Goal: Register for event/course: Register for event/course

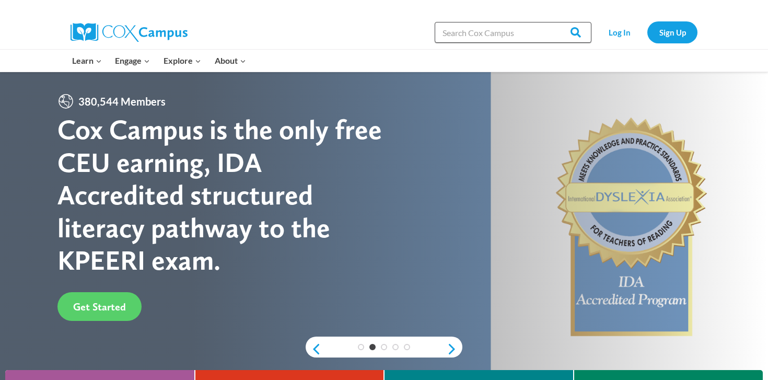
click at [531, 34] on input "Search in https://coxcampus.org/" at bounding box center [513, 32] width 157 height 21
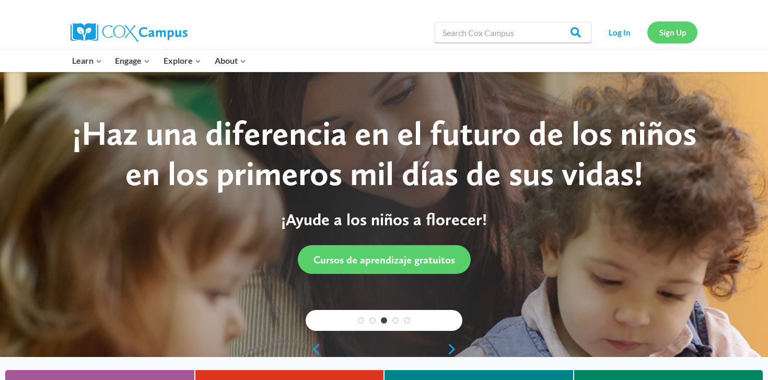
click at [677, 33] on link "Sign Up" at bounding box center [672, 31] width 50 height 21
click at [623, 34] on link "Log In" at bounding box center [619, 31] width 45 height 21
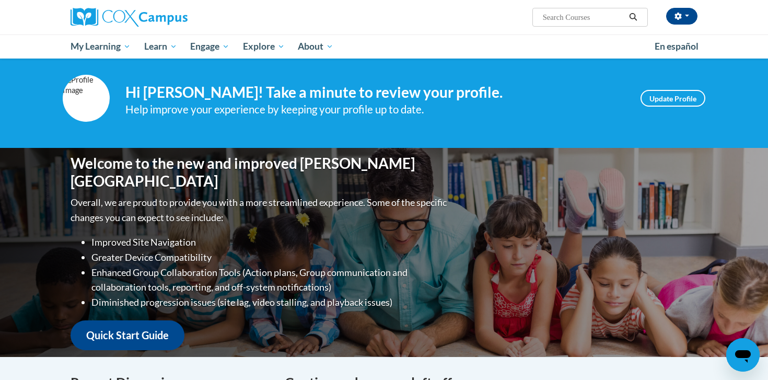
scroll to position [7, 0]
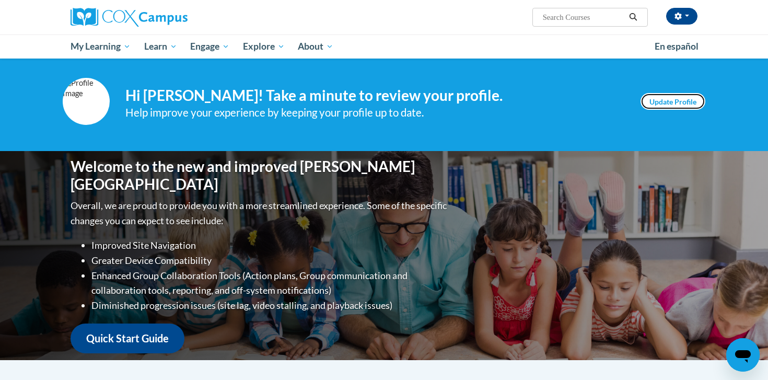
click at [687, 97] on link "Update Profile" at bounding box center [672, 101] width 65 height 17
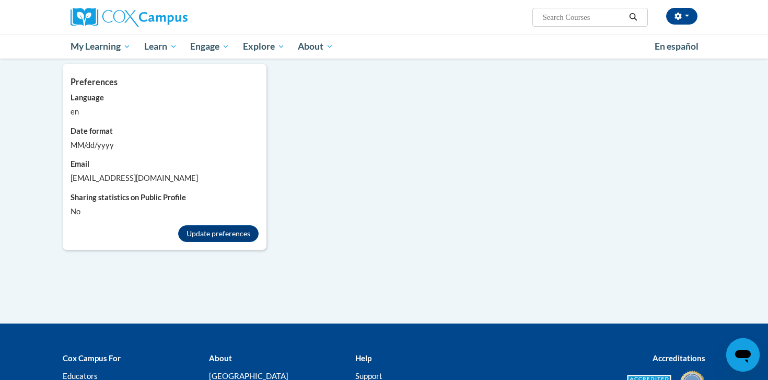
scroll to position [929, 0]
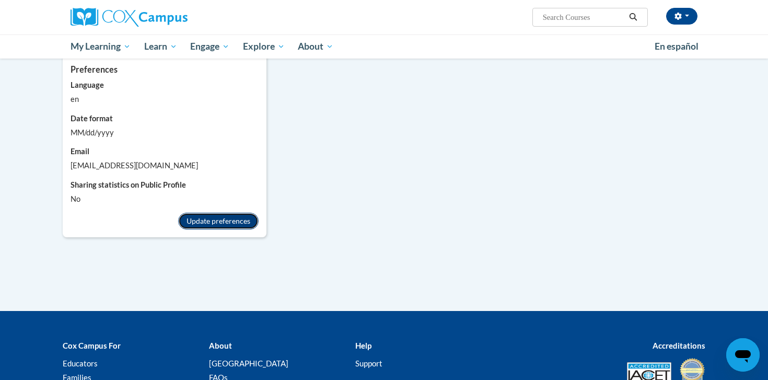
click at [252, 213] on button "Update preferences" at bounding box center [218, 221] width 80 height 17
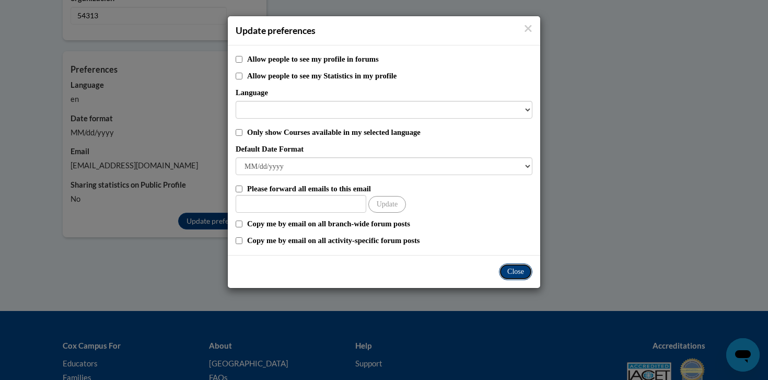
click at [522, 269] on button "Close" at bounding box center [515, 271] width 33 height 17
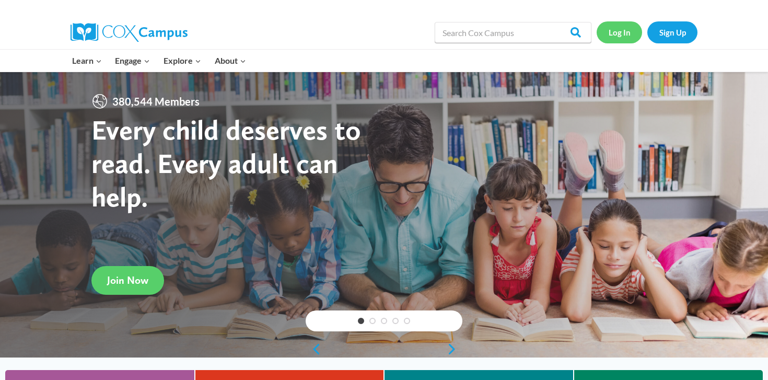
click at [618, 39] on link "Log In" at bounding box center [619, 31] width 45 height 21
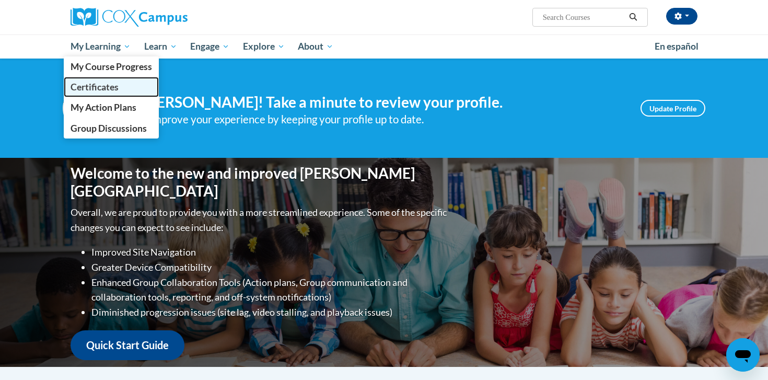
click at [102, 88] on span "Certificates" at bounding box center [95, 86] width 48 height 11
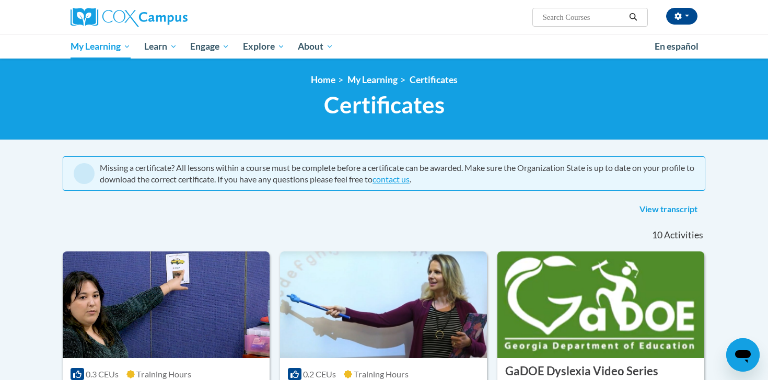
click at [557, 16] on input "Search..." at bounding box center [584, 17] width 84 height 13
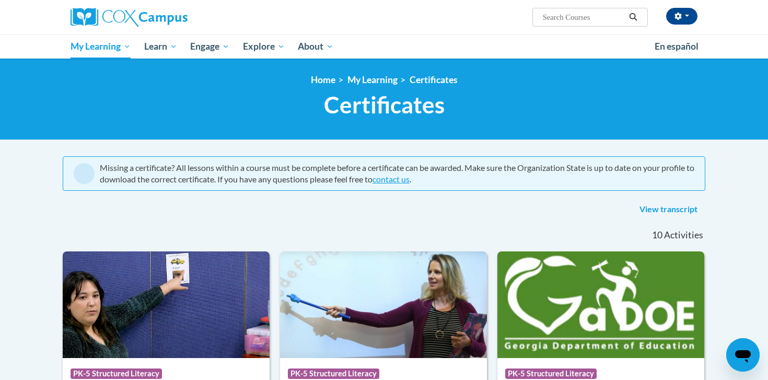
click at [562, 13] on input "Search..." at bounding box center [584, 17] width 84 height 13
click at [562, 17] on input "Search..." at bounding box center [584, 17] width 84 height 13
click at [558, 16] on input "Search..." at bounding box center [584, 17] width 84 height 13
type input "structured literacy certificate exam"
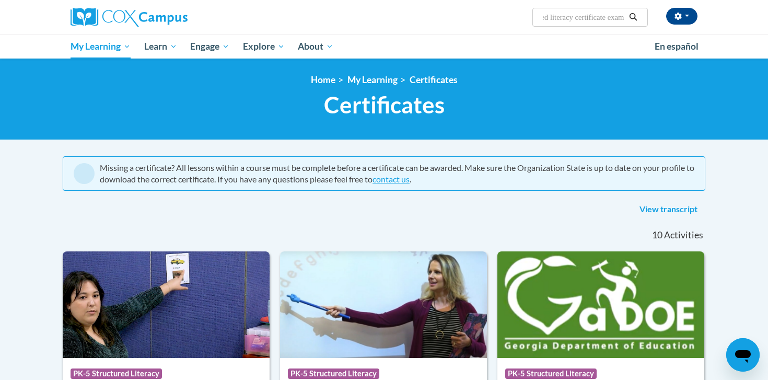
scroll to position [0, 36]
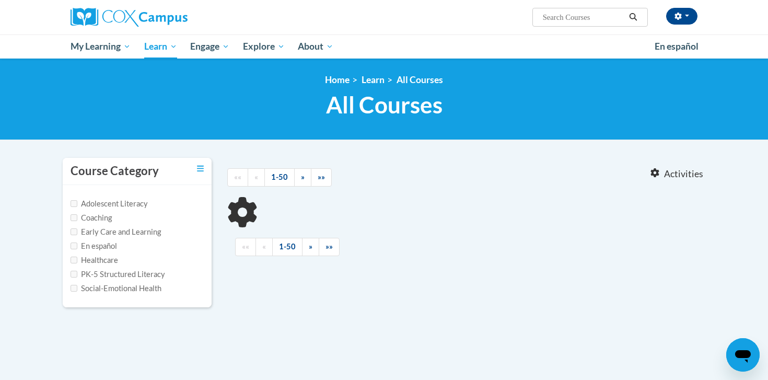
type input "structured literacy certificate exam"
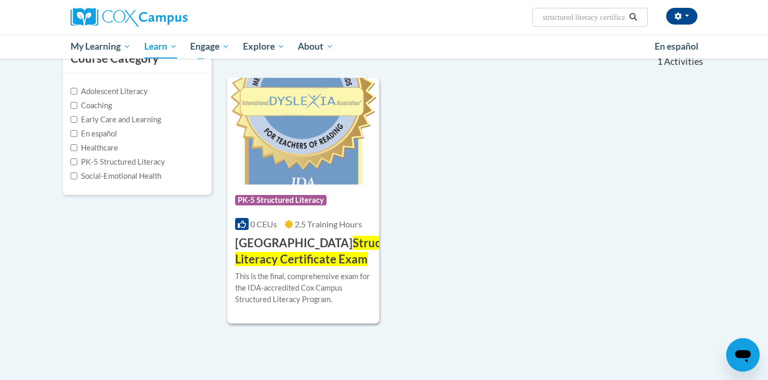
scroll to position [116, 0]
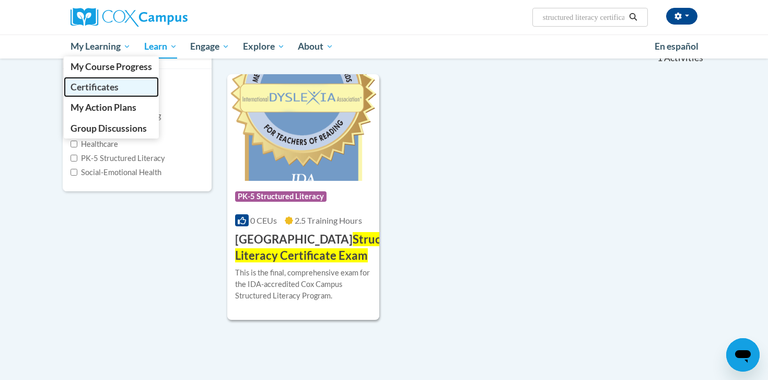
click at [109, 87] on span "Certificates" at bounding box center [95, 86] width 48 height 11
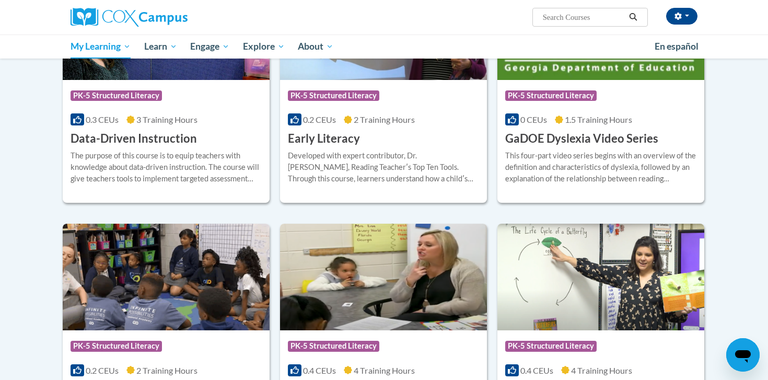
scroll to position [277, 0]
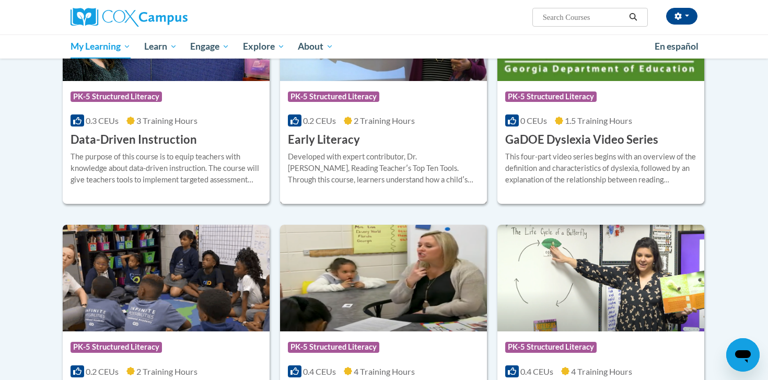
click at [326, 93] on span "PK-5 Structured Literacy" at bounding box center [333, 96] width 91 height 10
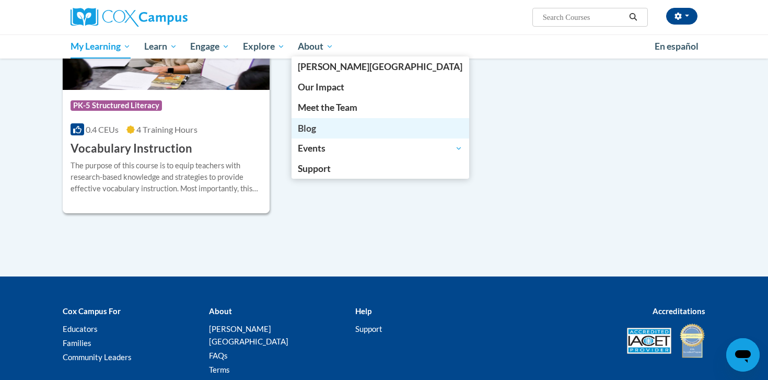
scroll to position [1072, 0]
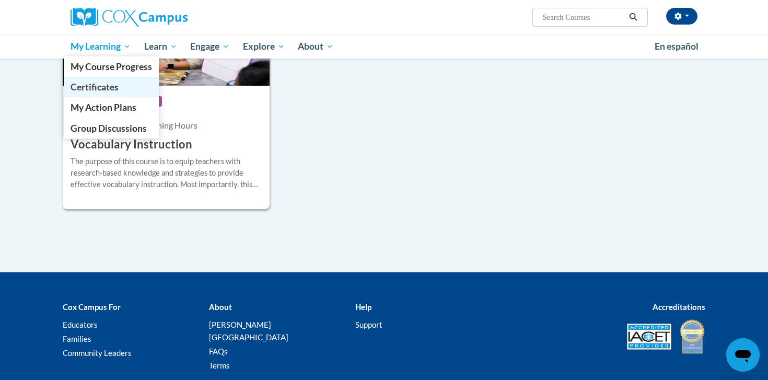
click at [108, 85] on span "Certificates" at bounding box center [95, 86] width 48 height 11
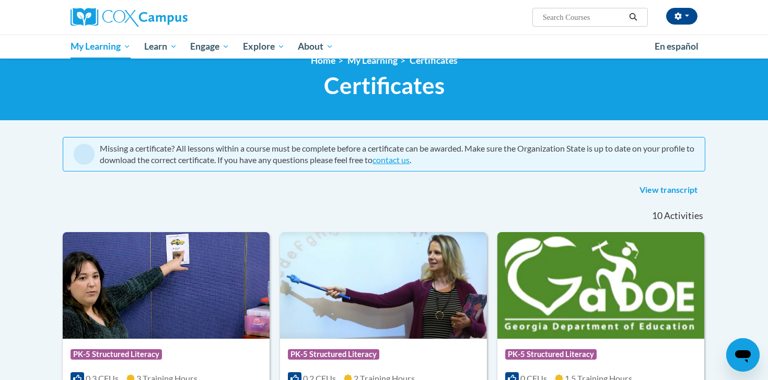
scroll to position [18, 0]
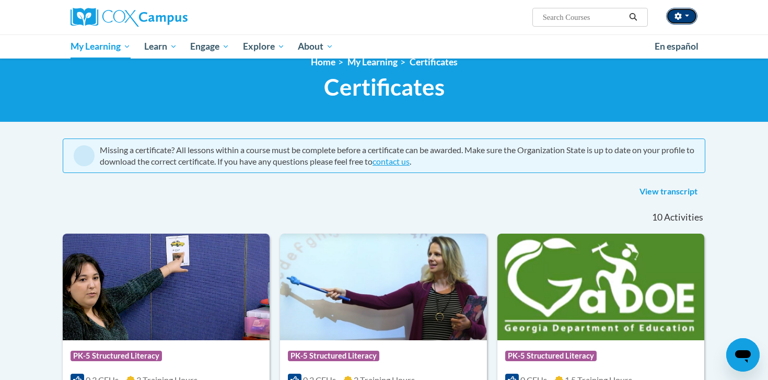
click at [678, 19] on icon "button" at bounding box center [677, 16] width 7 height 7
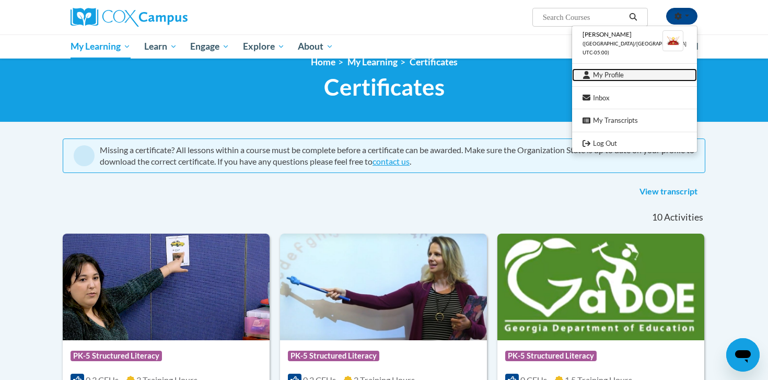
click at [631, 76] on link "My Profile" at bounding box center [634, 74] width 125 height 13
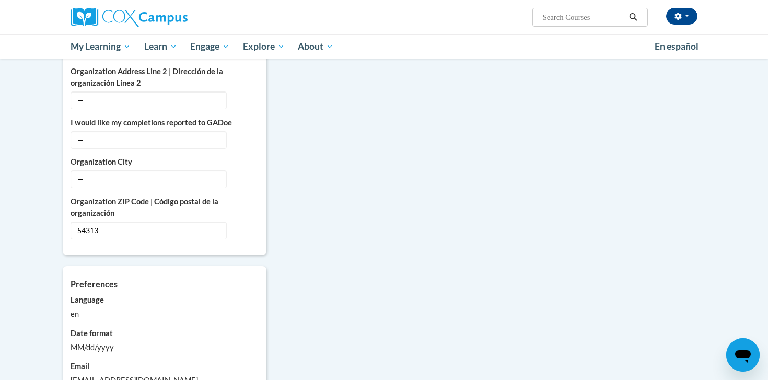
scroll to position [713, 0]
click at [135, 171] on span "—" at bounding box center [149, 180] width 156 height 18
click at [249, 176] on icon "Custom profile fields" at bounding box center [246, 179] width 7 height 7
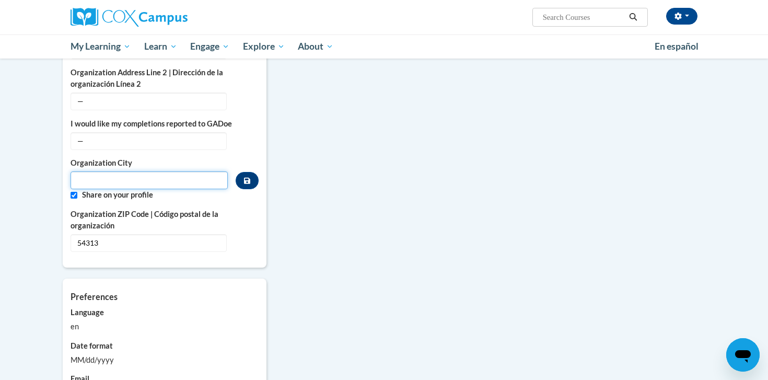
click at [191, 171] on input "Metadata input" at bounding box center [149, 180] width 157 height 18
type input "Green Bay"
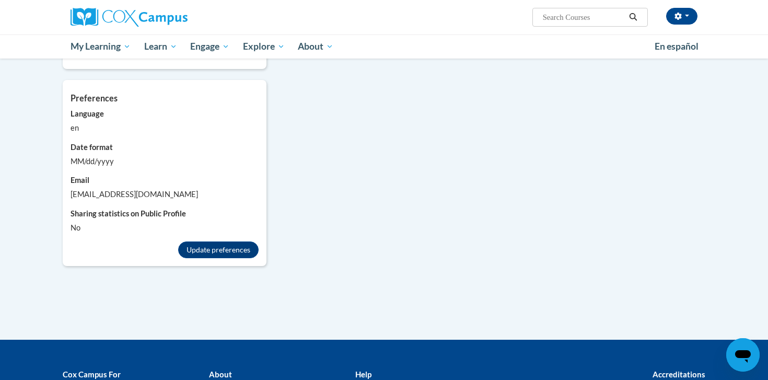
scroll to position [911, 0]
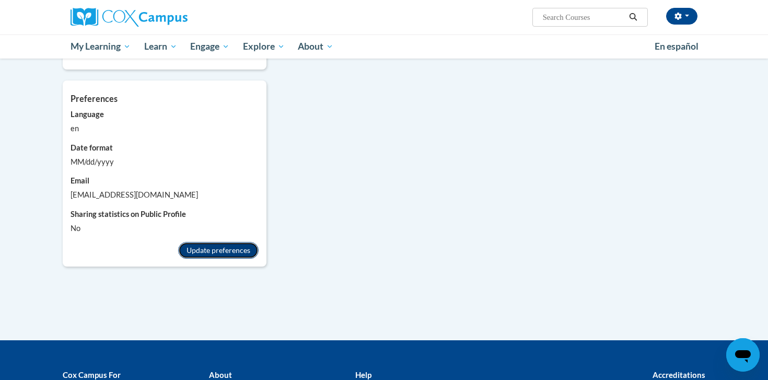
click at [255, 242] on button "Update preferences" at bounding box center [218, 250] width 80 height 17
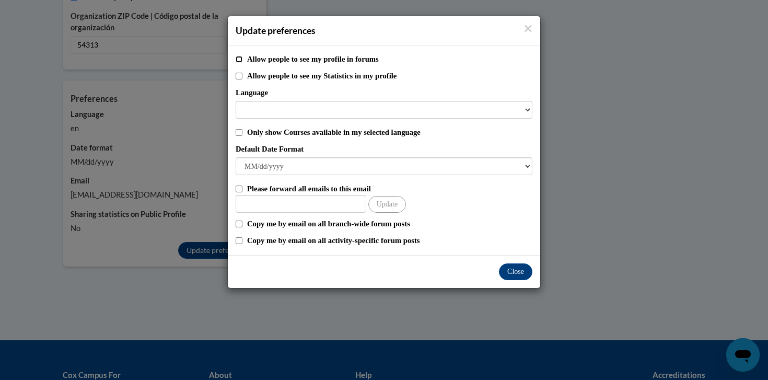
click at [239, 61] on input "Allow people to see my profile in forums" at bounding box center [239, 59] width 7 height 7
checkbox input "true"
click at [239, 75] on input "Allow people to see my Statistics in my profile" at bounding box center [239, 76] width 7 height 7
checkbox input "true"
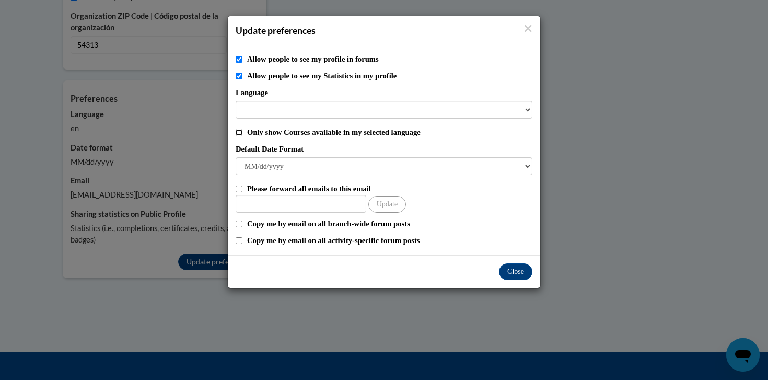
click at [238, 131] on input "Only show Courses available in my selected language" at bounding box center [239, 132] width 7 height 7
checkbox input "true"
click at [523, 272] on button "Close" at bounding box center [515, 271] width 33 height 17
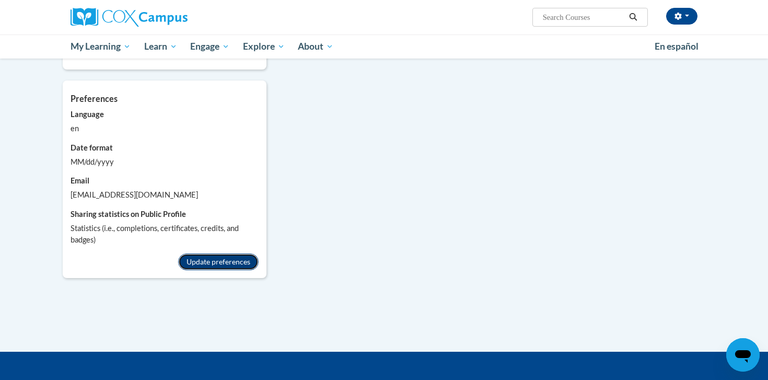
click at [251, 253] on button "Update preferences" at bounding box center [218, 261] width 80 height 17
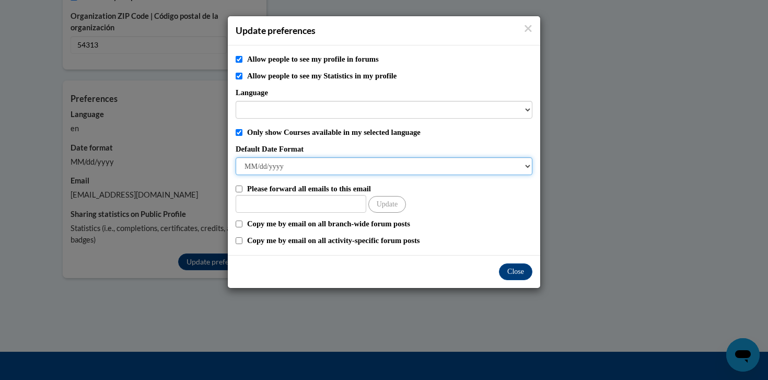
click at [314, 165] on select "M/d/yyyy M/d/yy MM/dd/yy MM/dd/yyyy yy/MM/dd yyyy-MM-dd dd-MMM-yyyy dd/MM/yyyy …" at bounding box center [384, 166] width 297 height 18
click at [236, 157] on select "M/d/yyyy M/d/yy MM/dd/yy MM/dd/yyyy yy/MM/dd yyyy-MM-dd dd-MMM-yyyy dd/MM/yyyy …" at bounding box center [384, 166] width 297 height 18
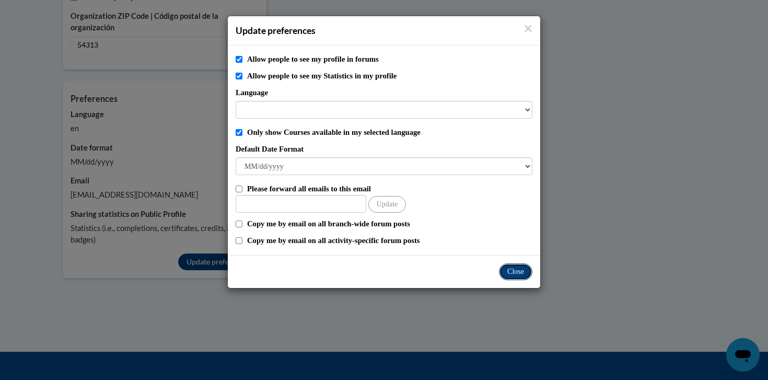
click at [519, 274] on button "Close" at bounding box center [515, 271] width 33 height 17
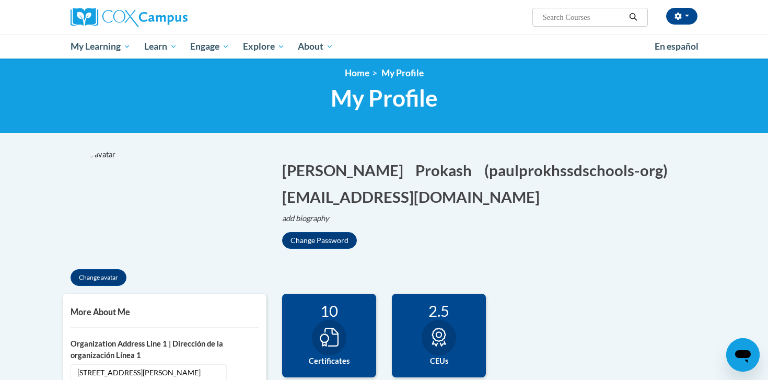
scroll to position [0, 0]
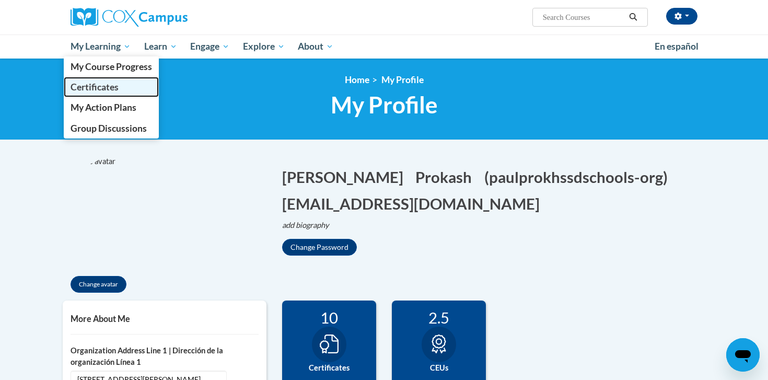
click at [110, 85] on span "Certificates" at bounding box center [95, 86] width 48 height 11
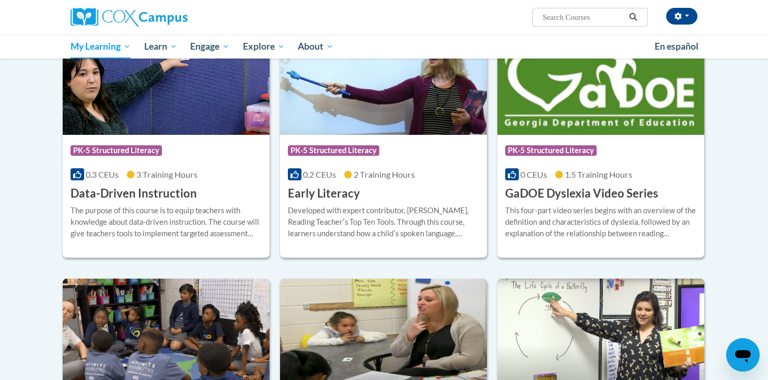
scroll to position [170, 0]
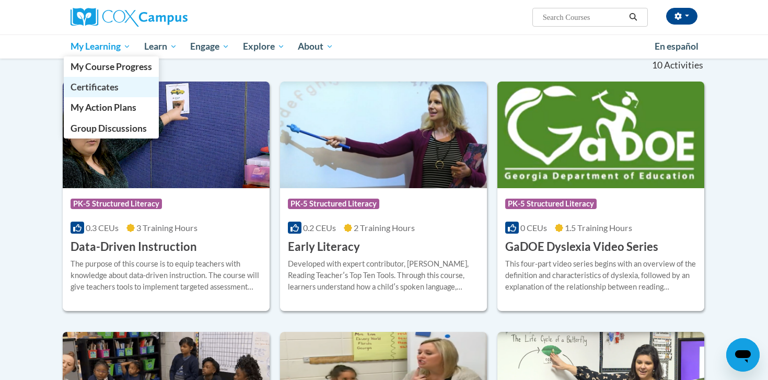
click at [98, 85] on span "Certificates" at bounding box center [95, 86] width 48 height 11
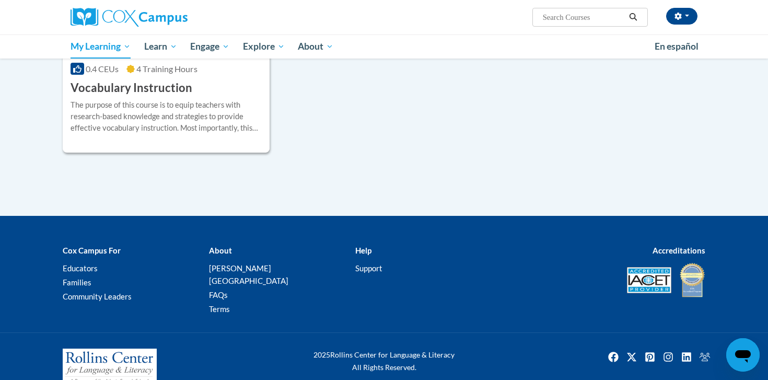
scroll to position [1127, 0]
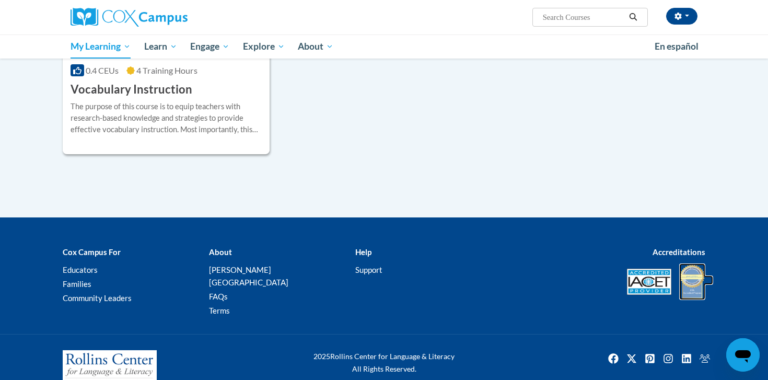
click at [686, 279] on img at bounding box center [692, 281] width 26 height 37
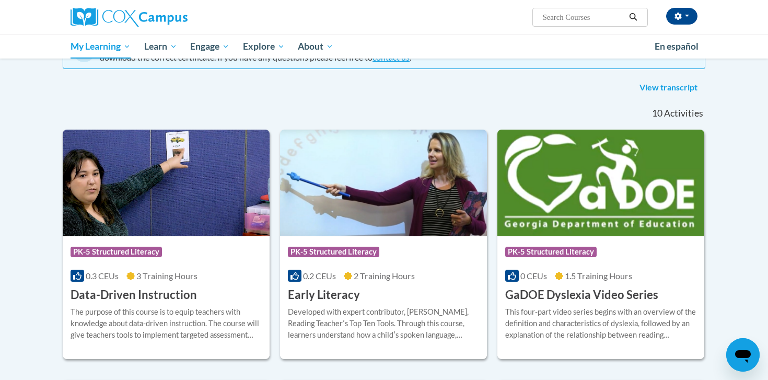
scroll to position [0, 0]
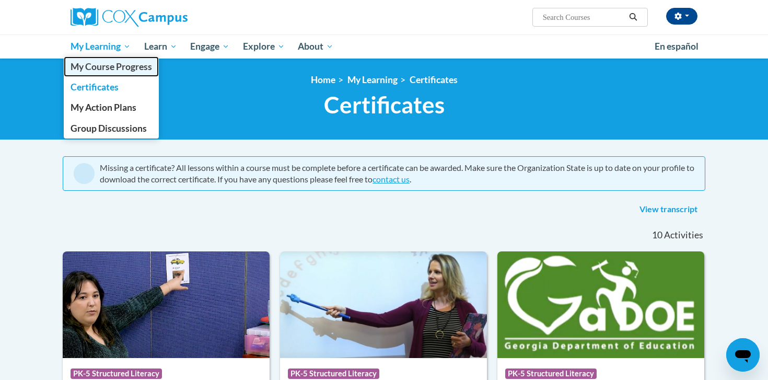
click at [130, 69] on span "My Course Progress" at bounding box center [111, 66] width 81 height 11
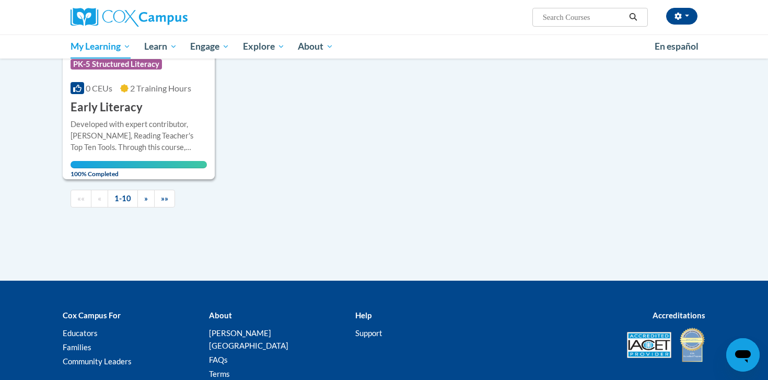
scroll to position [1117, 0]
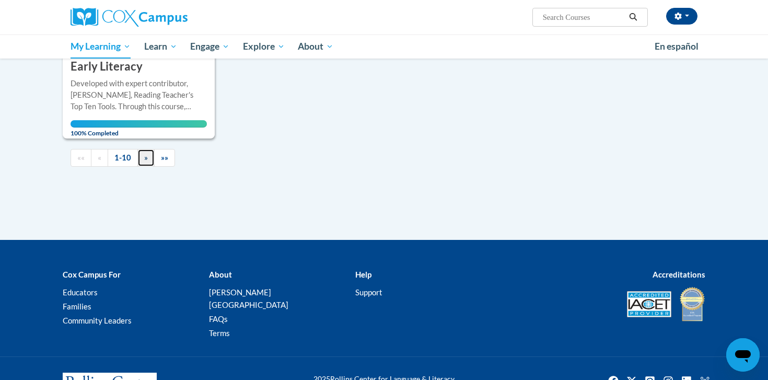
click at [147, 162] on link "»" at bounding box center [145, 158] width 17 height 18
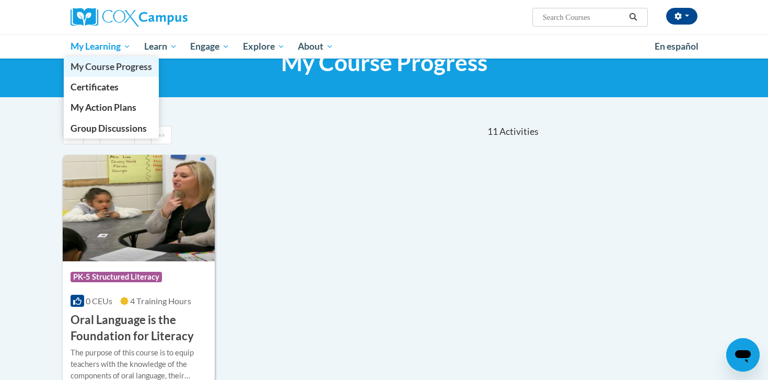
scroll to position [56, 0]
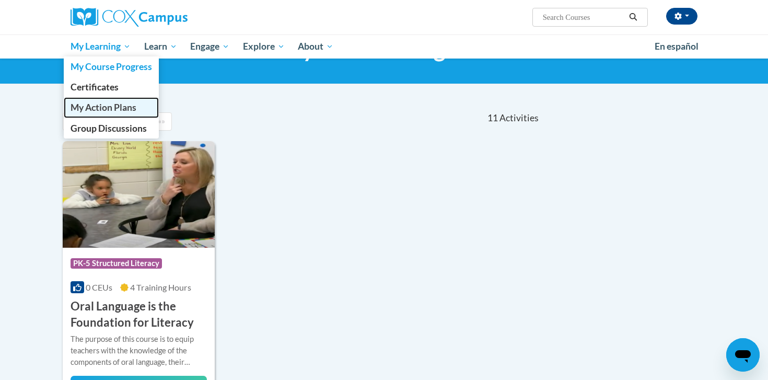
click at [123, 110] on span "My Action Plans" at bounding box center [104, 107] width 66 height 11
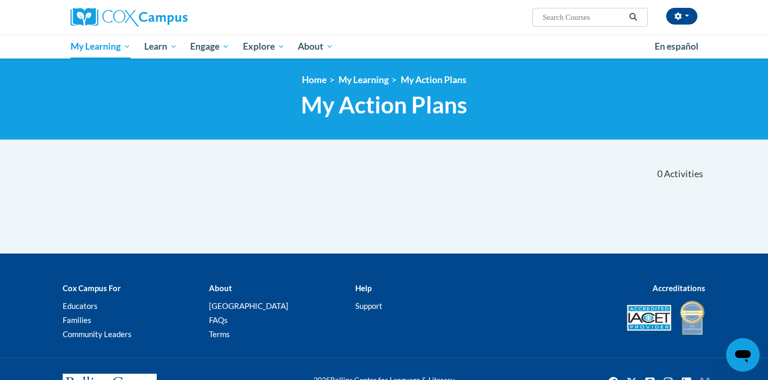
scroll to position [45, 0]
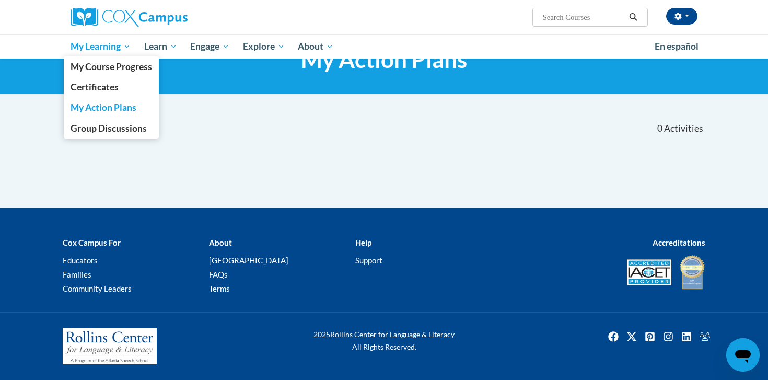
click at [79, 42] on span "My Learning" at bounding box center [101, 46] width 60 height 13
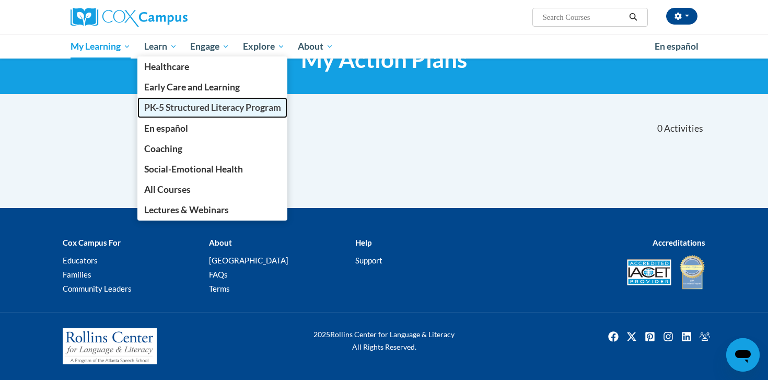
click at [188, 107] on span "PK-5 Structured Literacy Program" at bounding box center [212, 107] width 137 height 11
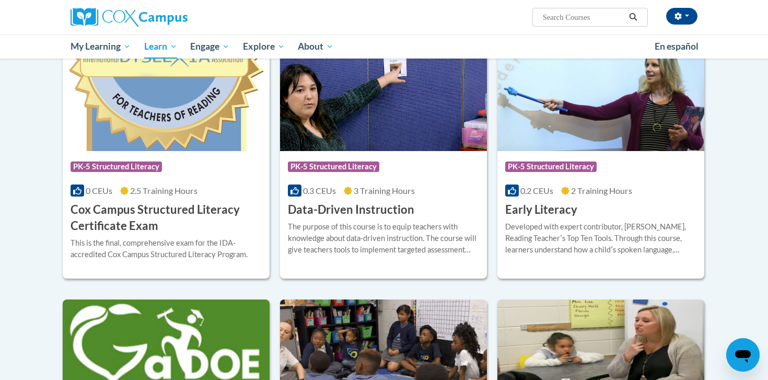
scroll to position [363, 0]
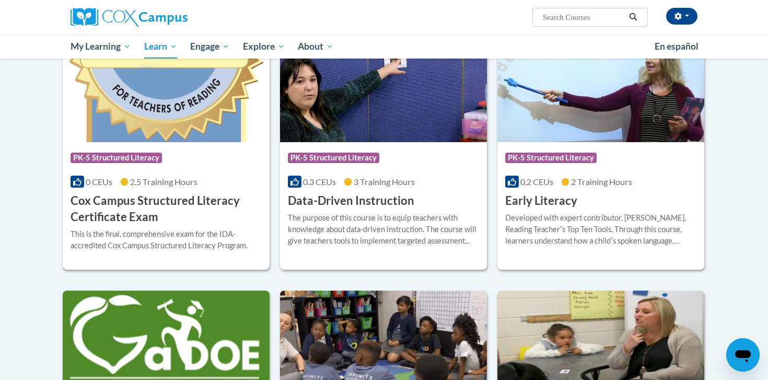
click at [174, 201] on h3 "Cox Campus Structured Literacy Certificate Exam" at bounding box center [166, 209] width 191 height 32
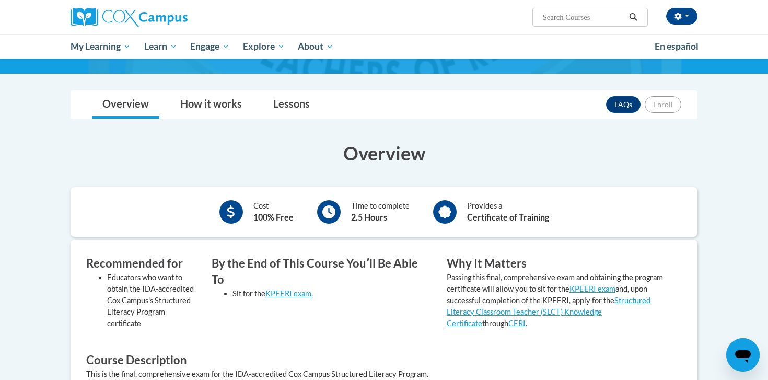
scroll to position [128, 0]
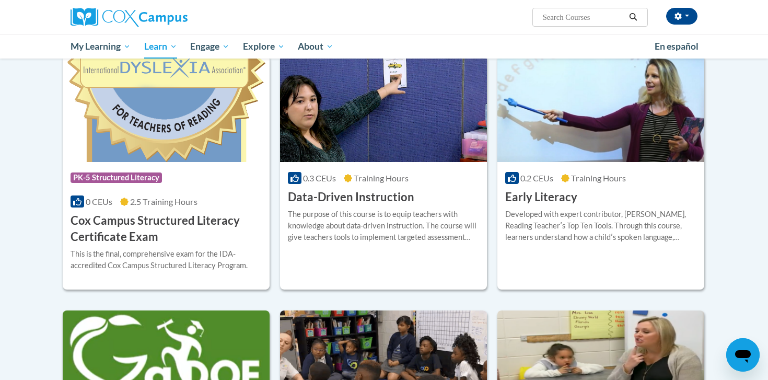
scroll to position [342, 0]
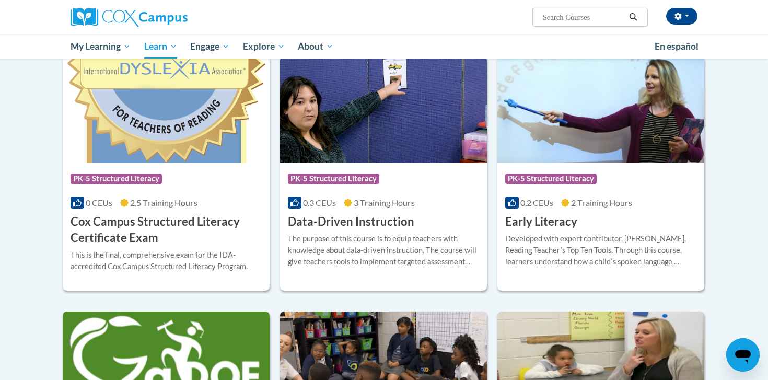
click at [158, 133] on img at bounding box center [166, 109] width 207 height 107
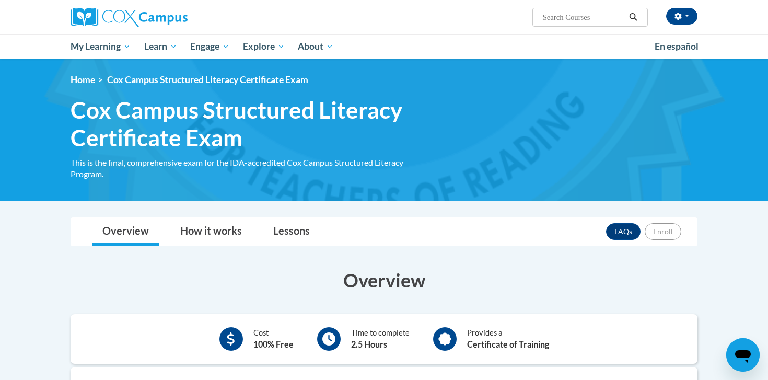
scroll to position [2, 0]
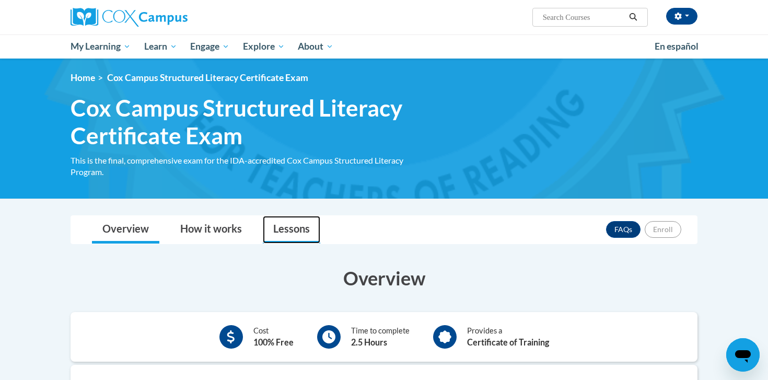
click at [291, 222] on link "Lessons" at bounding box center [291, 230] width 57 height 28
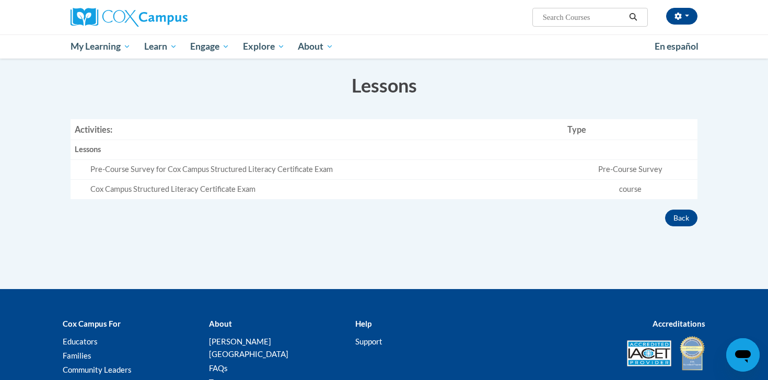
scroll to position [191, 0]
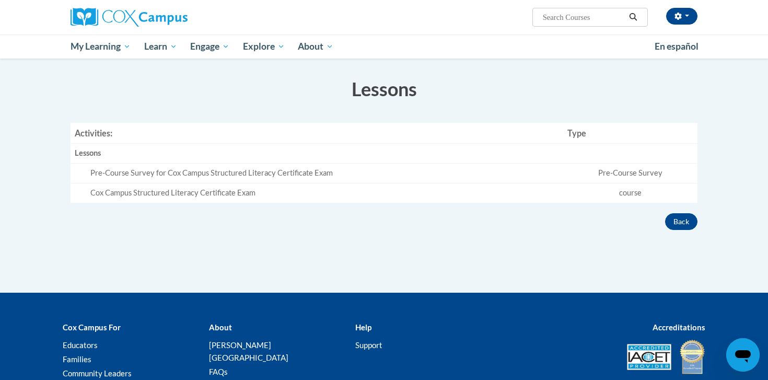
click at [634, 190] on td "course" at bounding box center [630, 192] width 134 height 19
click at [230, 191] on div "Cox Campus Structured Literacy Certificate Exam" at bounding box center [324, 193] width 469 height 11
click at [680, 217] on button "Back" at bounding box center [681, 221] width 32 height 17
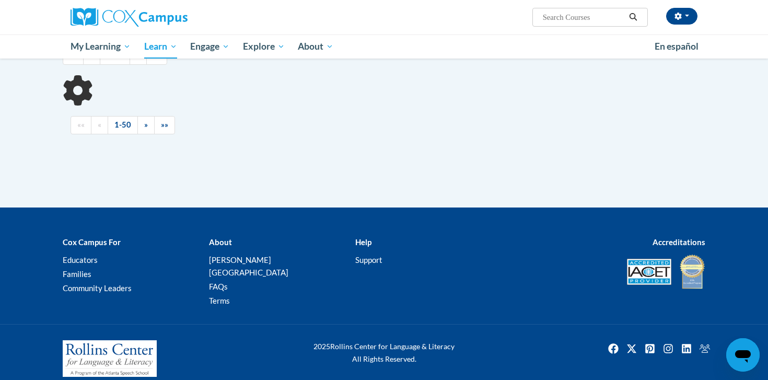
scroll to position [299, 0]
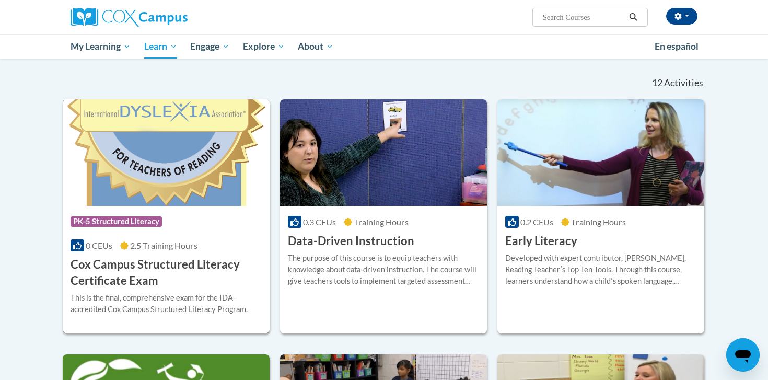
click at [197, 260] on h3 "Cox Campus Structured Literacy Certificate Exam" at bounding box center [166, 272] width 191 height 32
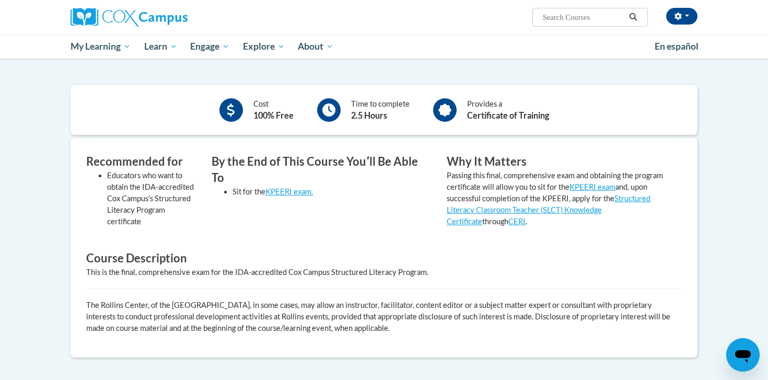
scroll to position [217, 0]
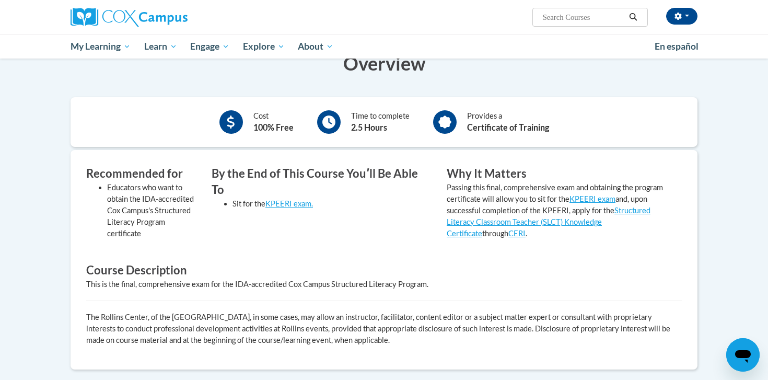
click at [435, 137] on div "Cost 100% Free Time to complete 2.5 Hours Provides a Certificate of Training" at bounding box center [384, 122] width 627 height 34
click at [442, 122] on icon at bounding box center [444, 121] width 13 height 13
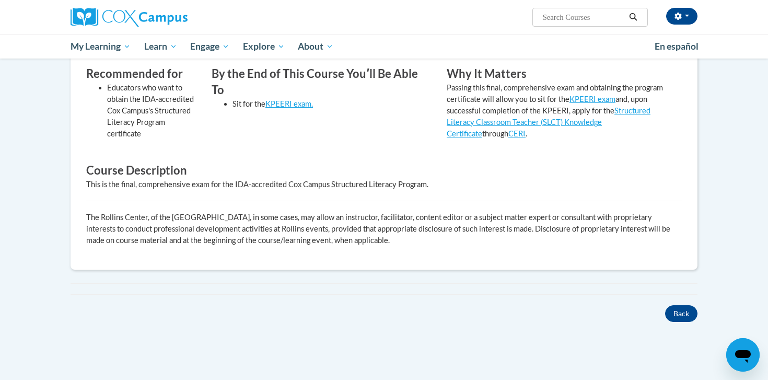
scroll to position [306, 0]
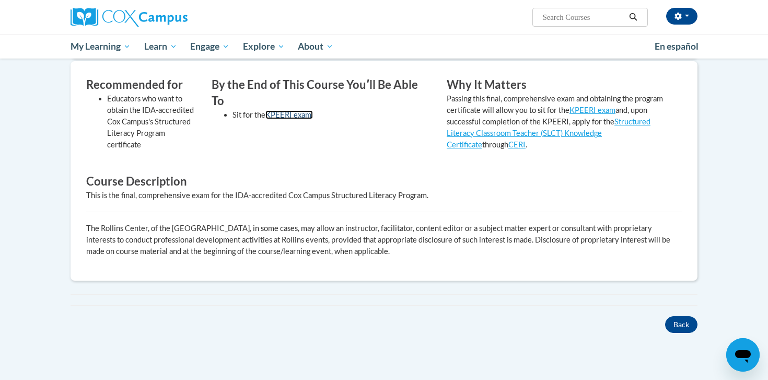
click at [306, 110] on link "KPEERI exam." at bounding box center [289, 114] width 48 height 9
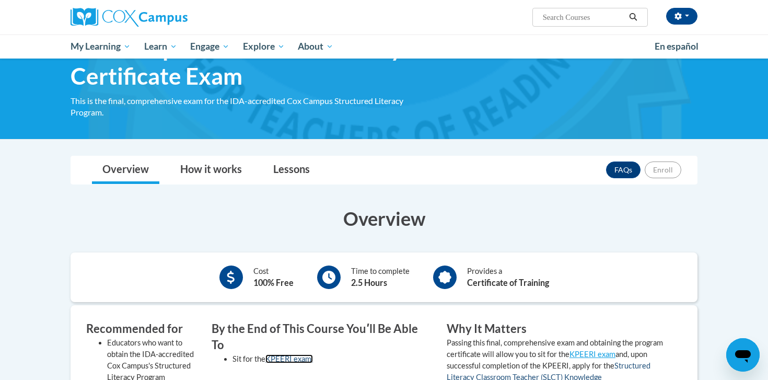
scroll to position [0, 0]
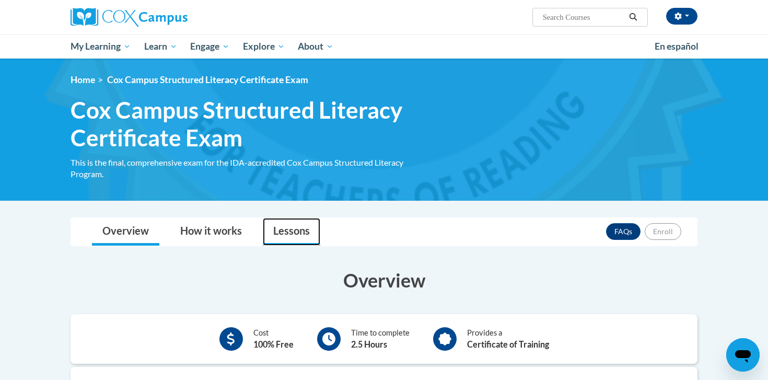
click at [292, 239] on link "Lessons" at bounding box center [291, 232] width 57 height 28
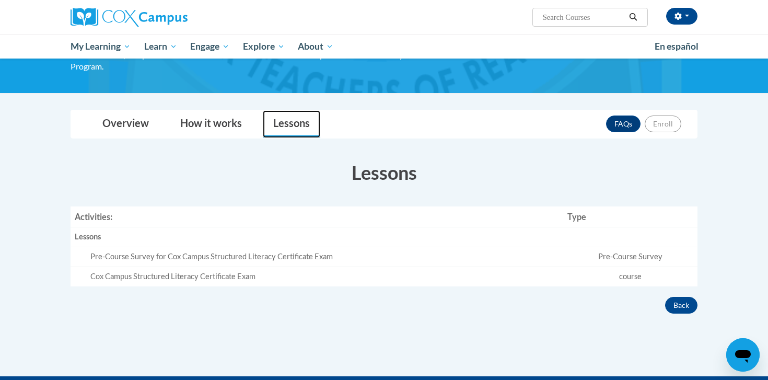
scroll to position [130, 0]
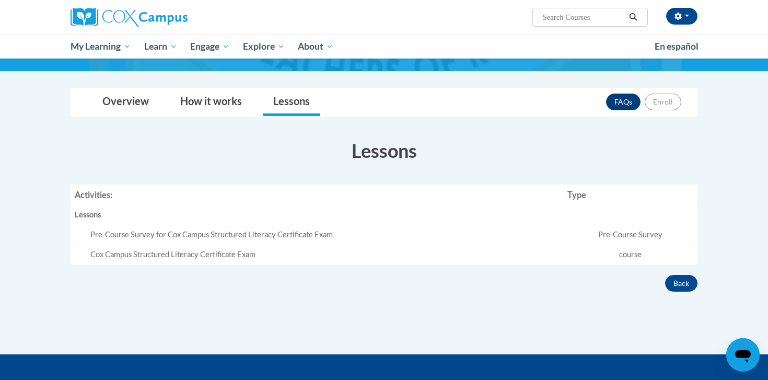
click at [310, 237] on div "Pre-Course Survey for Cox Campus Structured Literacy Certificate Exam" at bounding box center [324, 234] width 469 height 11
click at [682, 12] on button "button" at bounding box center [681, 16] width 31 height 17
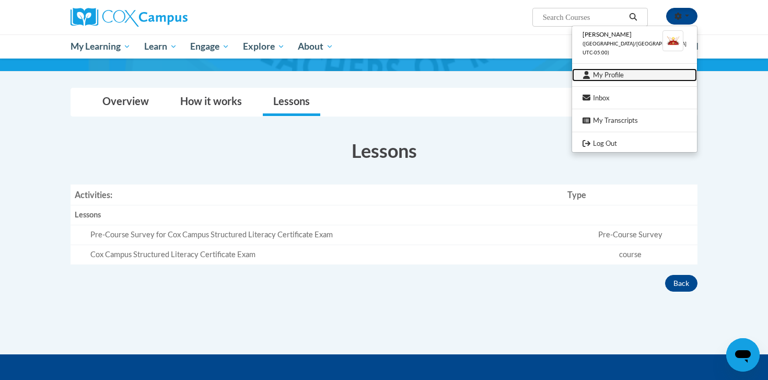
click at [636, 77] on link "My Profile" at bounding box center [634, 74] width 125 height 13
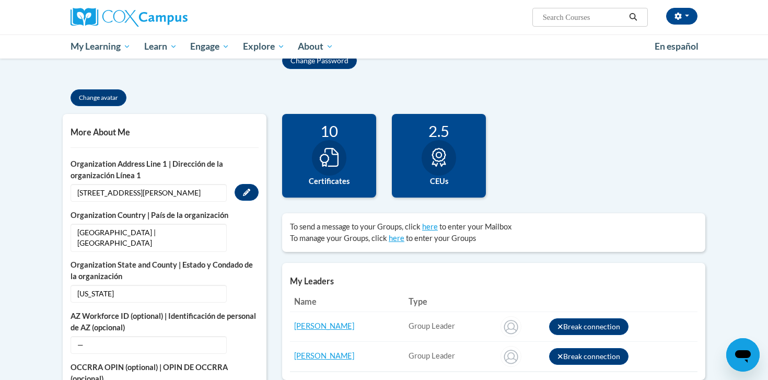
scroll to position [189, 0]
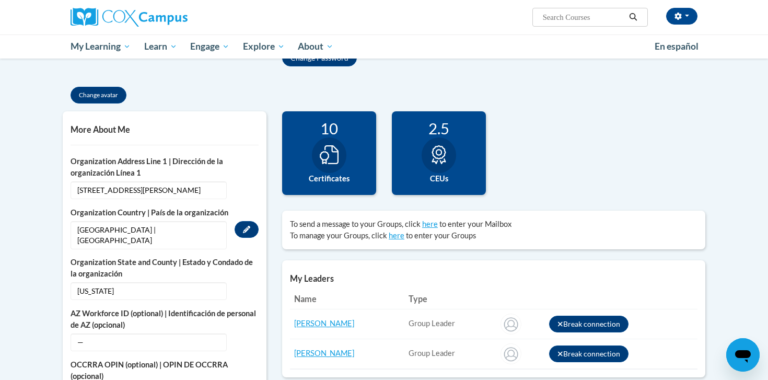
click at [181, 229] on span "[GEOGRAPHIC_DATA] | [GEOGRAPHIC_DATA]" at bounding box center [149, 235] width 156 height 28
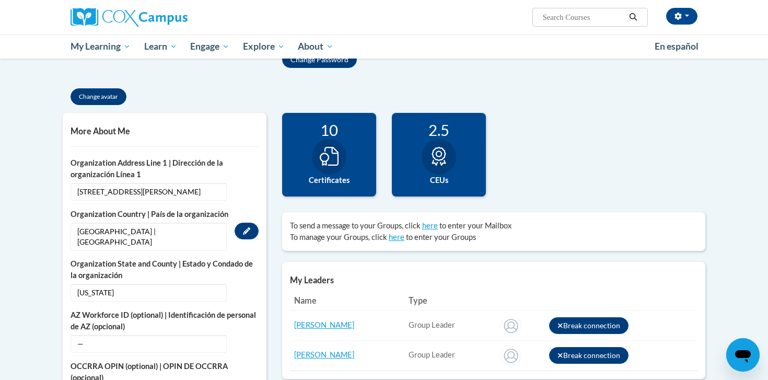
scroll to position [189, 0]
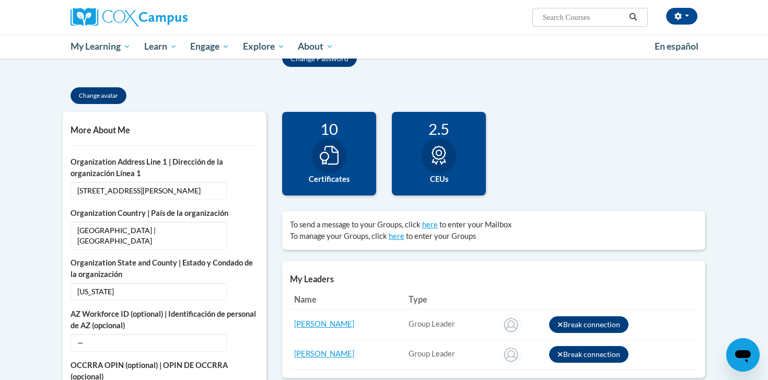
click at [337, 154] on icon at bounding box center [329, 155] width 19 height 19
click at [337, 162] on icon at bounding box center [329, 155] width 19 height 19
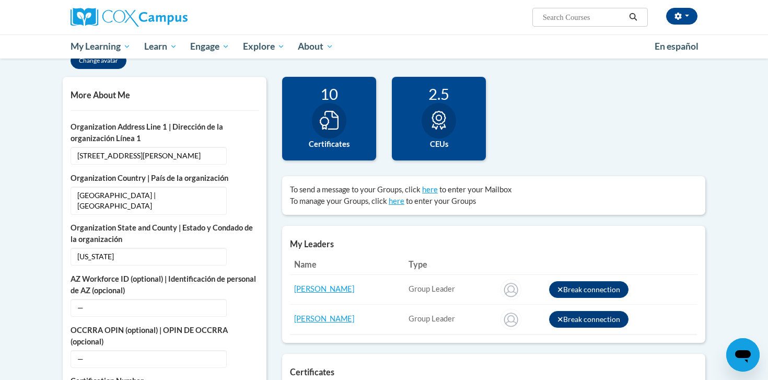
scroll to position [229, 0]
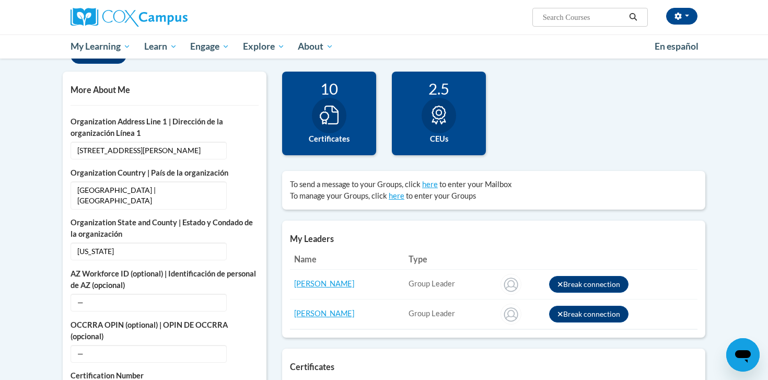
click at [444, 125] on div at bounding box center [439, 116] width 34 height 36
click at [441, 114] on icon at bounding box center [438, 115] width 14 height 19
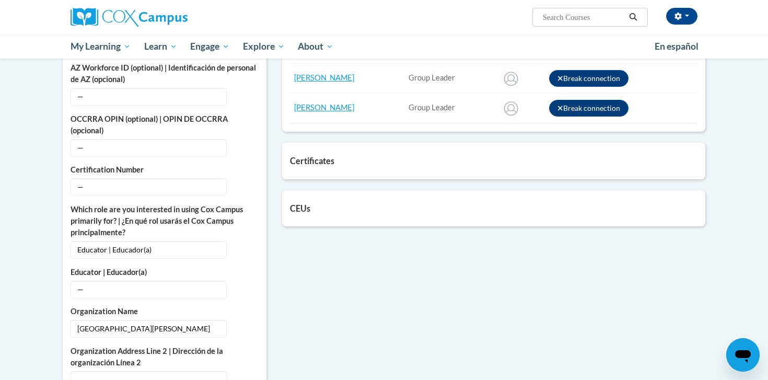
scroll to position [424, 0]
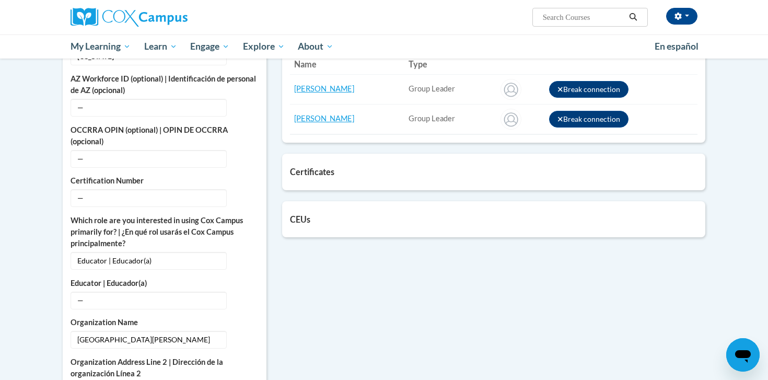
click at [324, 177] on div "Certificates List of certificates granted upon completion of activities Early L…" at bounding box center [493, 172] width 423 height 36
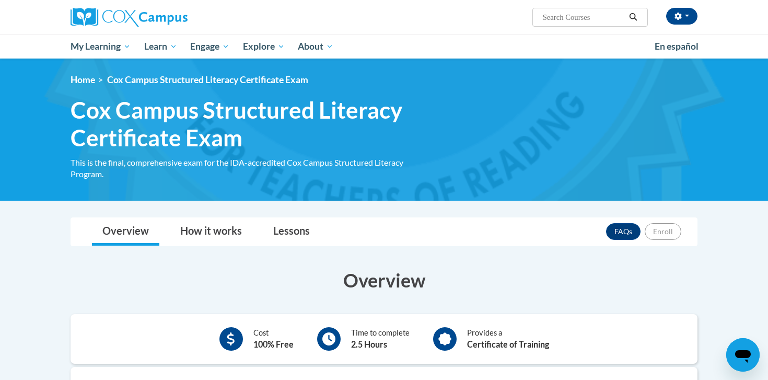
click at [126, 83] on span "Cox Campus Structured Literacy Certificate Exam" at bounding box center [207, 79] width 201 height 11
click at [687, 17] on button "button" at bounding box center [681, 16] width 31 height 17
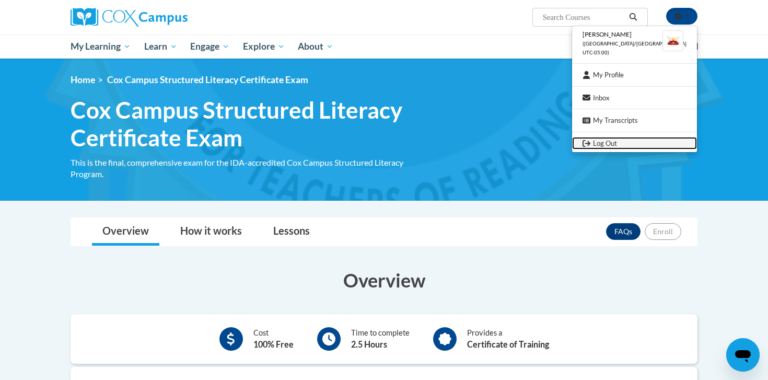
click at [624, 141] on link "Log Out" at bounding box center [634, 143] width 125 height 13
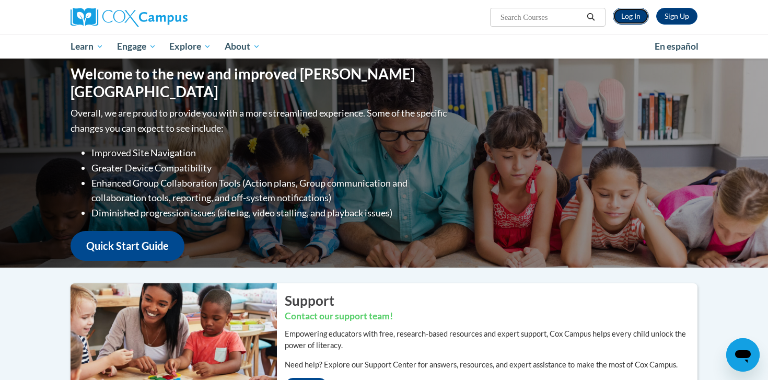
click at [636, 15] on link "Log In" at bounding box center [631, 16] width 36 height 17
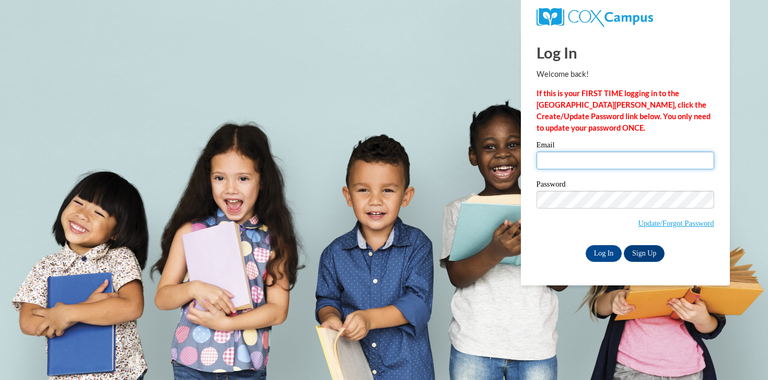
click at [546, 158] on input "Email" at bounding box center [625, 160] width 178 height 18
type input "[EMAIL_ADDRESS][DOMAIN_NAME]"
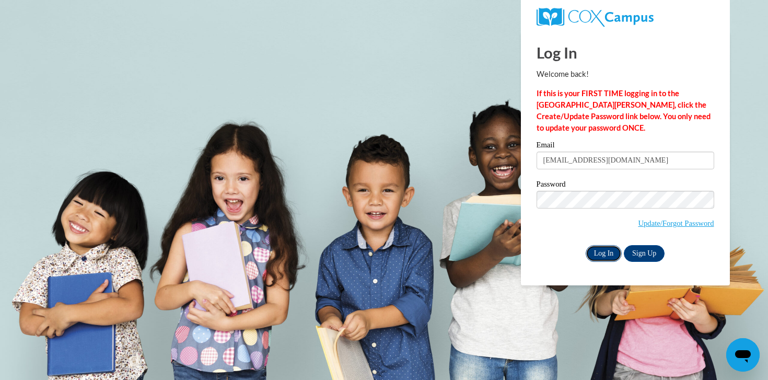
click at [602, 252] on input "Log In" at bounding box center [604, 253] width 37 height 17
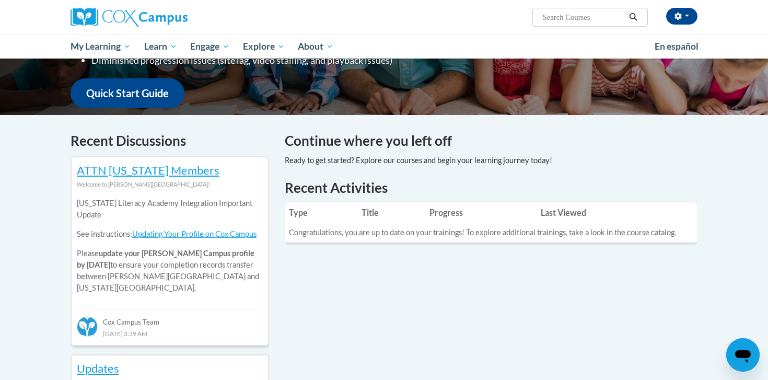
scroll to position [250, 0]
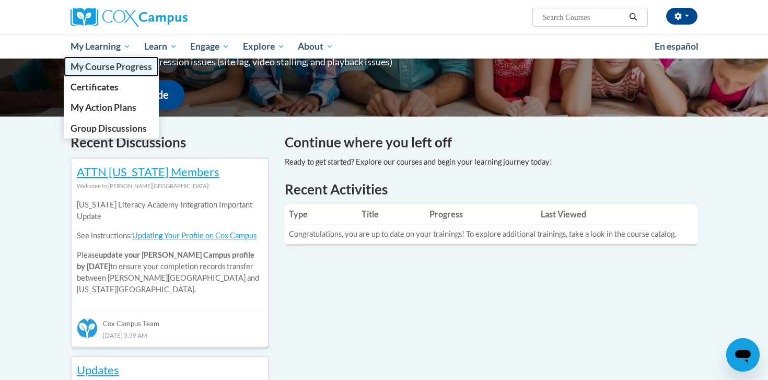
click at [120, 66] on span "My Course Progress" at bounding box center [111, 66] width 81 height 11
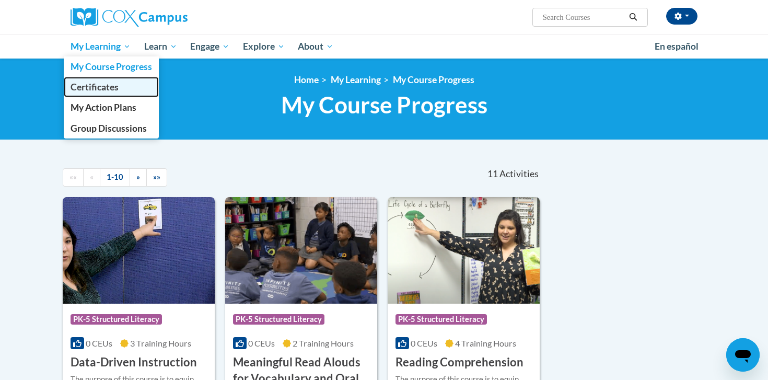
click at [113, 90] on span "Certificates" at bounding box center [95, 86] width 48 height 11
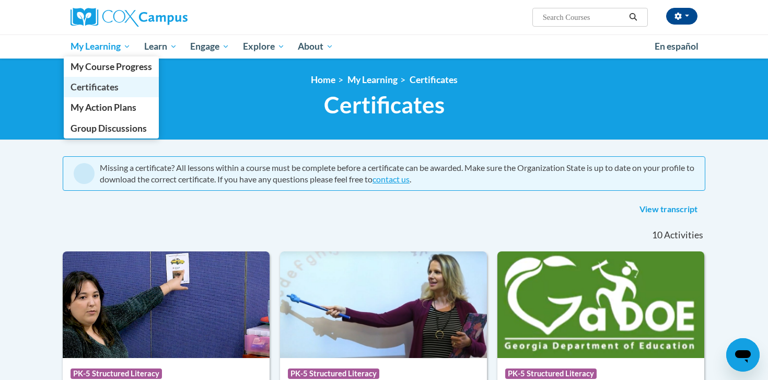
click at [108, 90] on span "Certificates" at bounding box center [95, 86] width 48 height 11
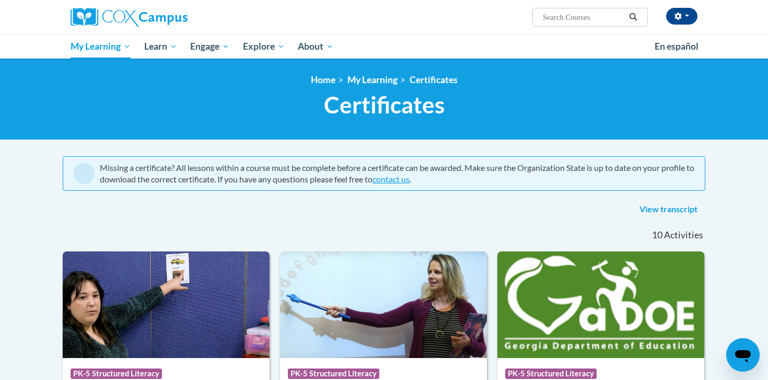
click at [86, 176] on span at bounding box center [84, 173] width 21 height 21
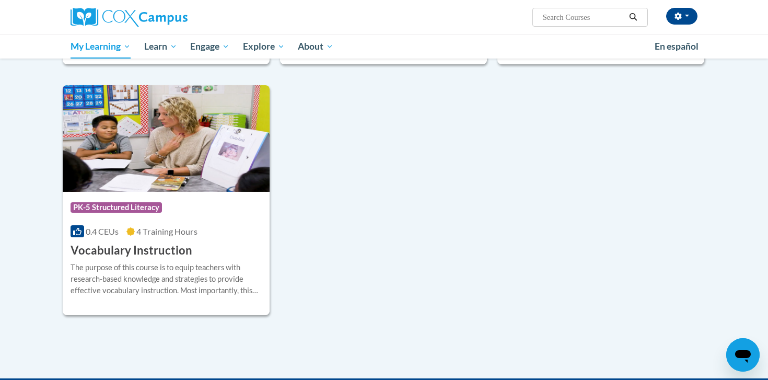
scroll to position [970, 0]
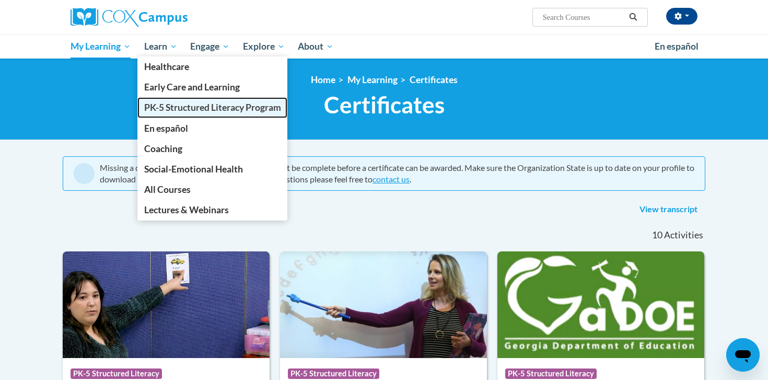
click at [211, 106] on span "PK-5 Structured Literacy Program" at bounding box center [212, 107] width 137 height 11
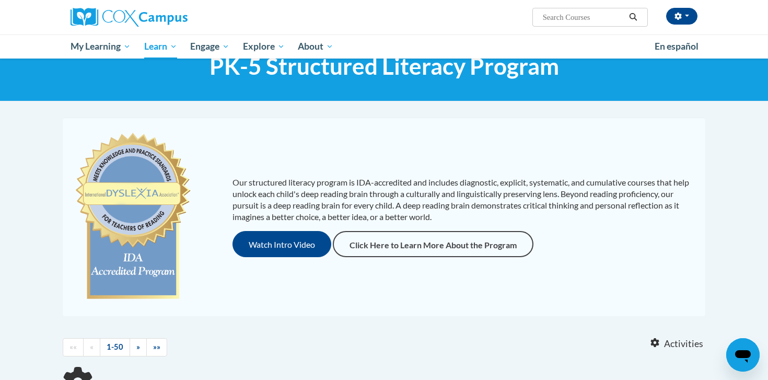
scroll to position [39, 0]
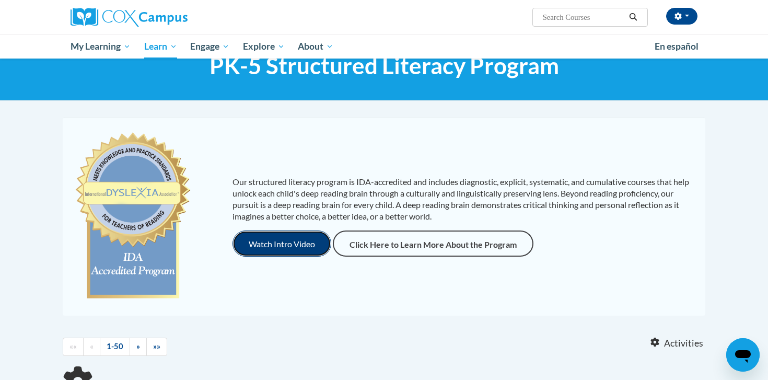
click at [289, 246] on button "Watch Intro Video" at bounding box center [281, 243] width 99 height 26
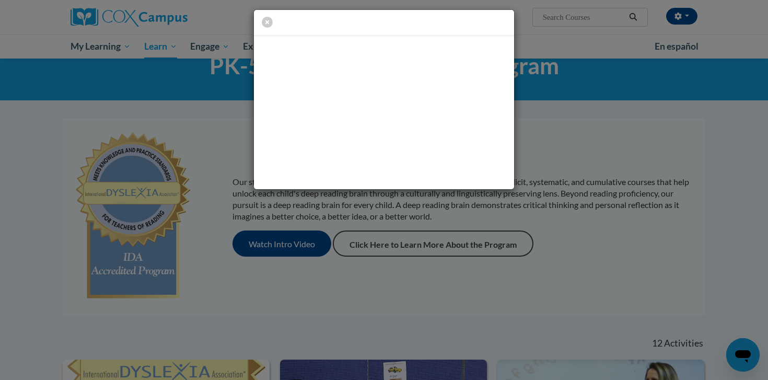
scroll to position [0, 0]
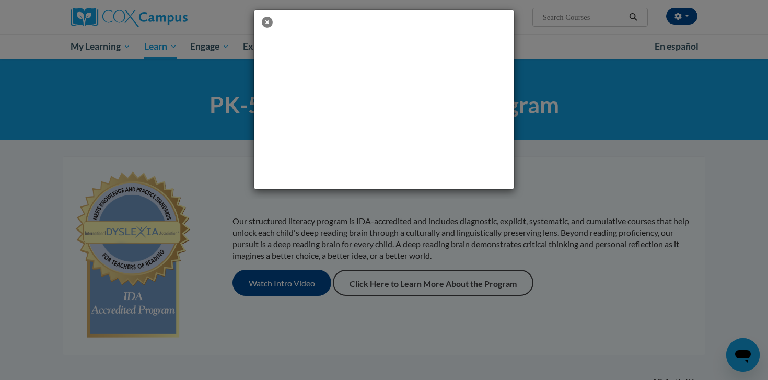
click at [266, 23] on icon "button" at bounding box center [267, 22] width 11 height 11
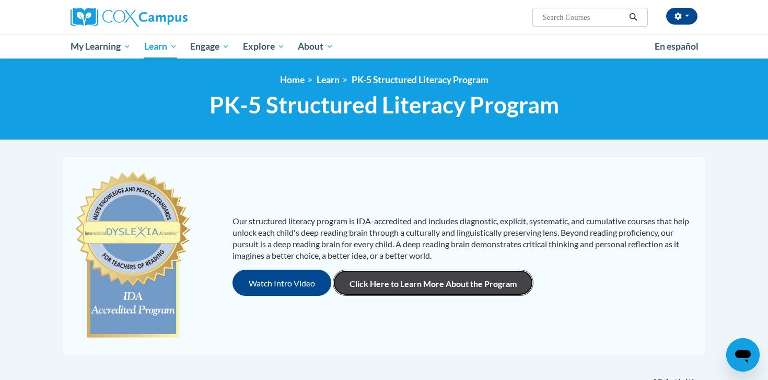
click at [371, 278] on link "Click Here to Learn More About the Program" at bounding box center [433, 283] width 201 height 26
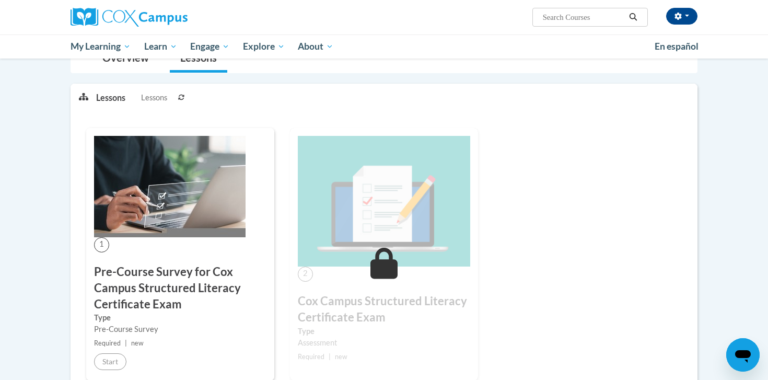
scroll to position [196, 0]
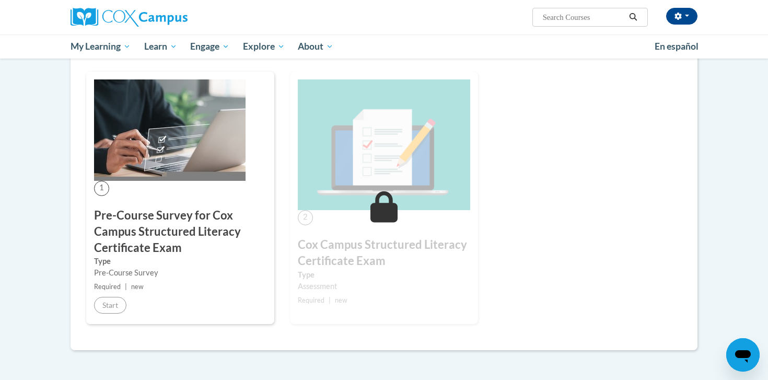
click at [173, 181] on div "1 Pre-Course Survey for Cox Campus Structured Literacy Certificate Exam Type Pr…" at bounding box center [180, 198] width 188 height 252
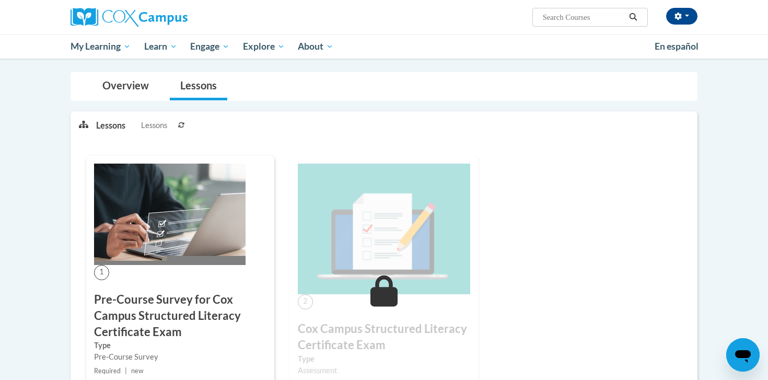
scroll to position [110, 0]
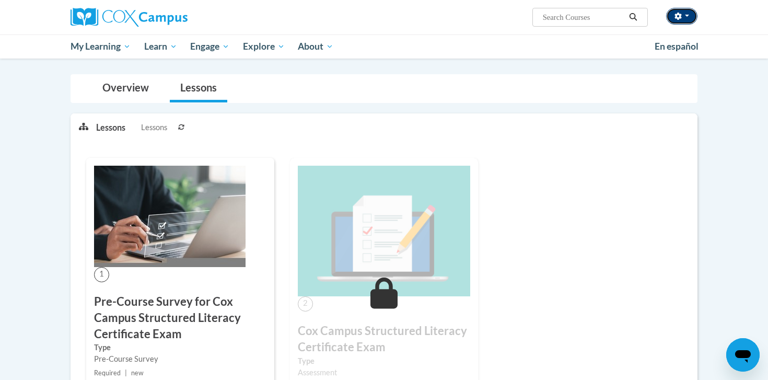
click at [686, 18] on button "button" at bounding box center [681, 16] width 31 height 17
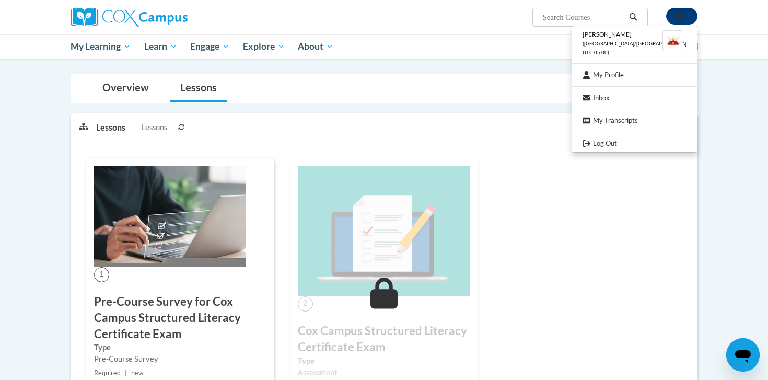
click at [686, 18] on button "button" at bounding box center [681, 16] width 31 height 17
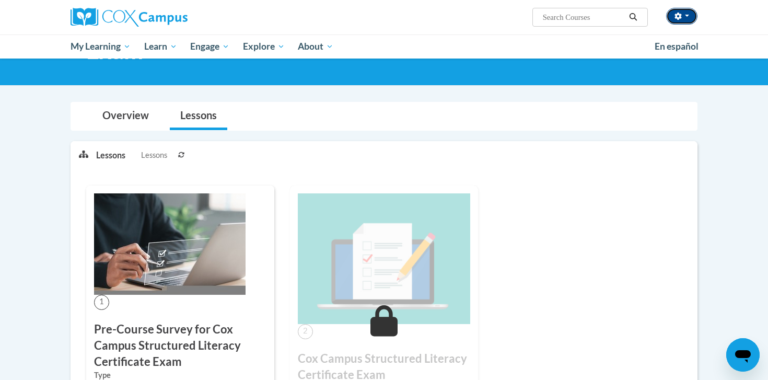
scroll to position [78, 0]
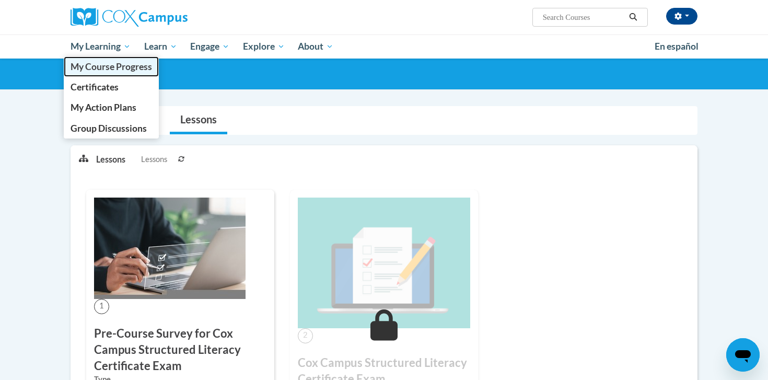
click at [130, 68] on span "My Course Progress" at bounding box center [111, 66] width 81 height 11
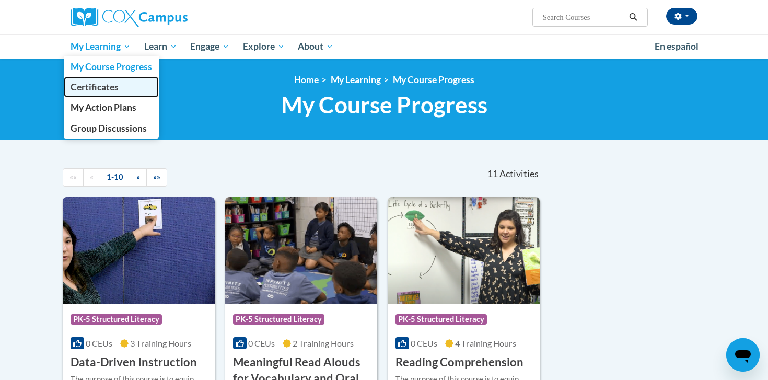
click at [106, 86] on span "Certificates" at bounding box center [95, 86] width 48 height 11
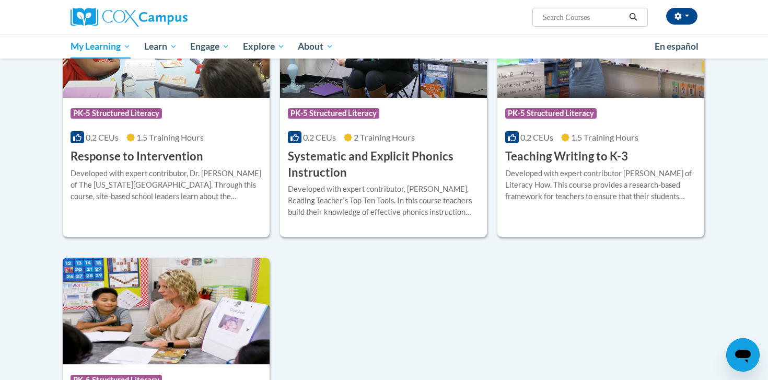
scroll to position [710, 0]
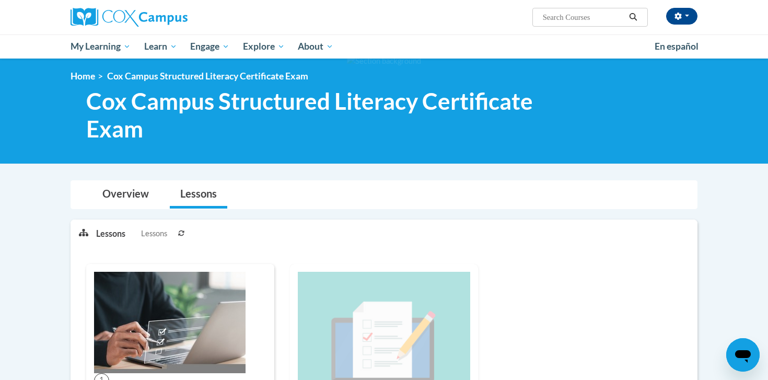
scroll to position [5, 0]
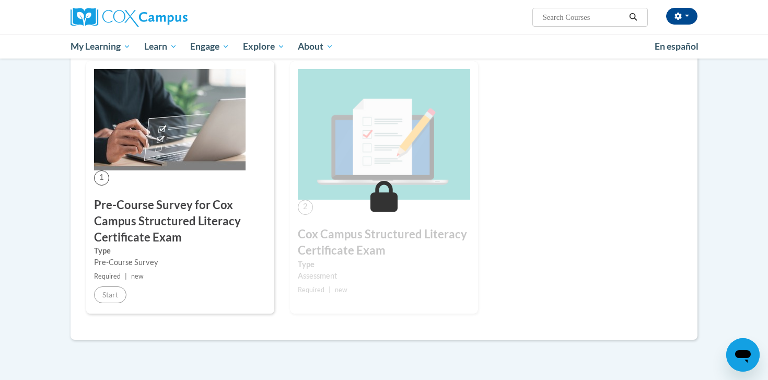
scroll to position [208, 0]
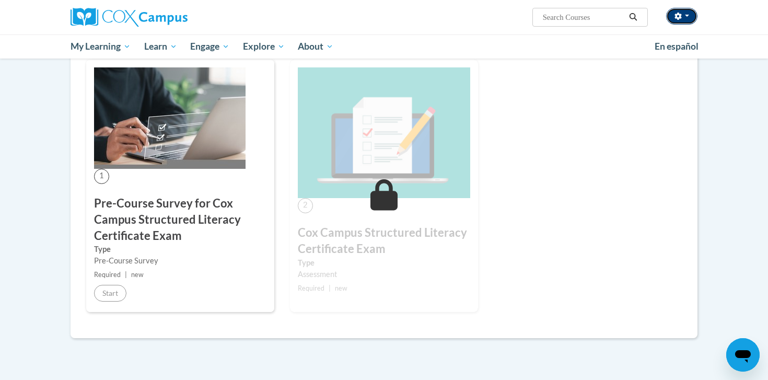
click at [682, 15] on button "button" at bounding box center [681, 16] width 31 height 17
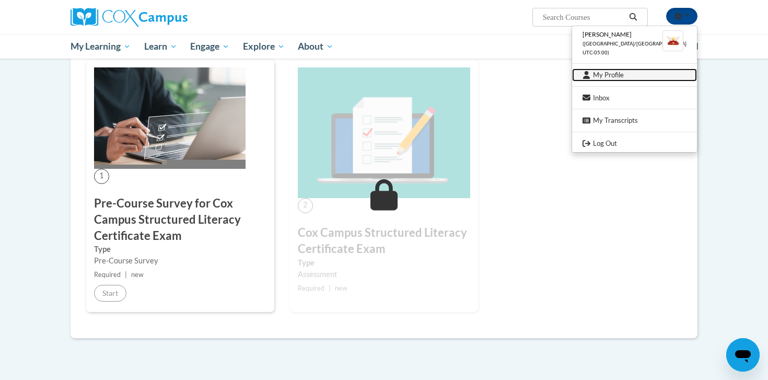
click at [643, 72] on link "My Profile" at bounding box center [634, 74] width 125 height 13
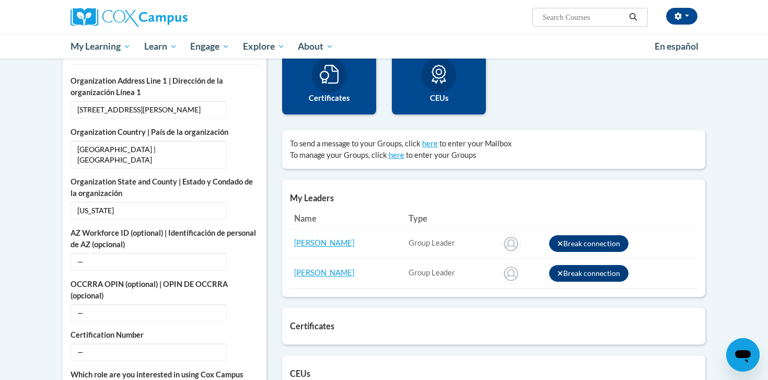
scroll to position [271, 0]
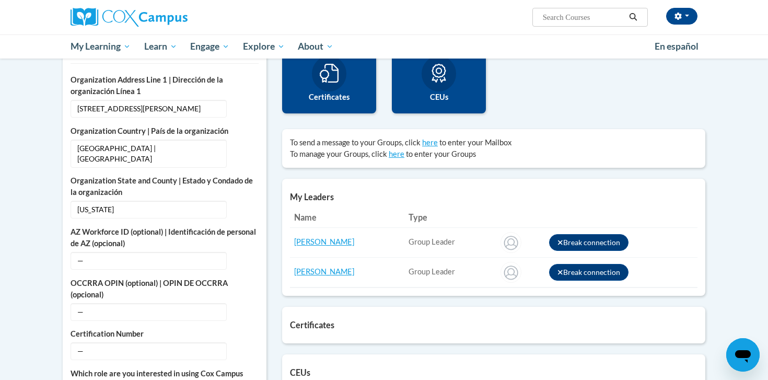
click at [437, 89] on div at bounding box center [439, 74] width 34 height 36
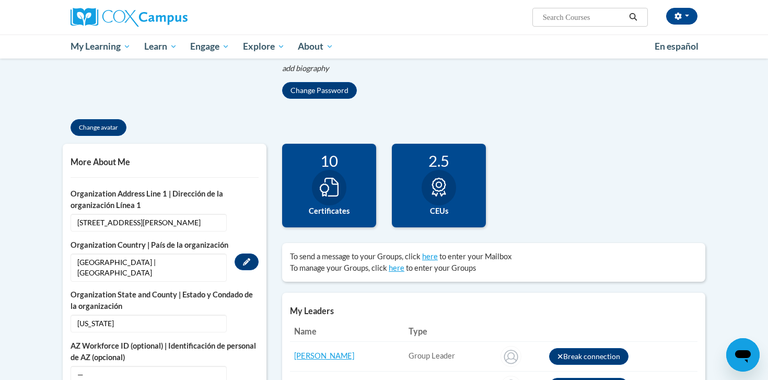
scroll to position [155, 0]
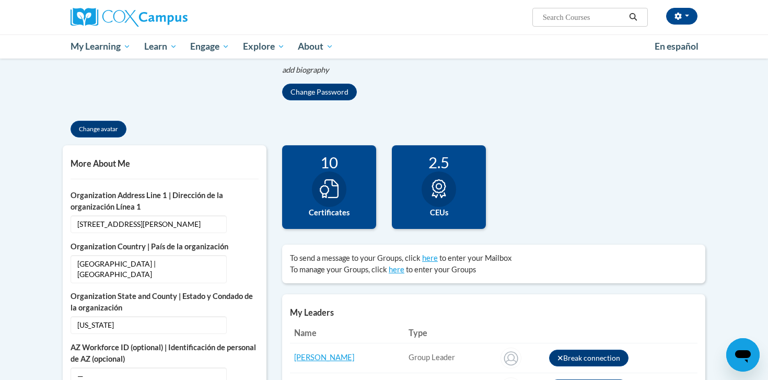
click at [120, 164] on h5 "More About Me" at bounding box center [165, 163] width 188 height 10
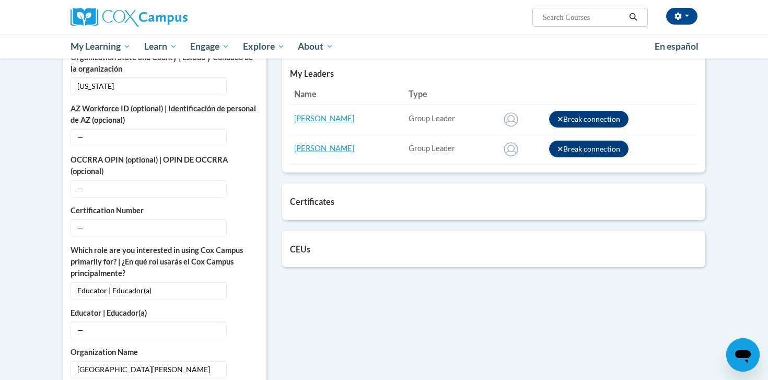
scroll to position [144, 0]
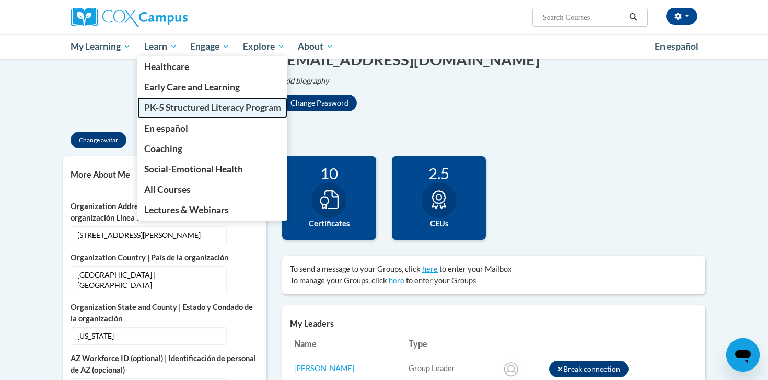
click at [212, 108] on span "PK-5 Structured Literacy Program" at bounding box center [212, 107] width 137 height 11
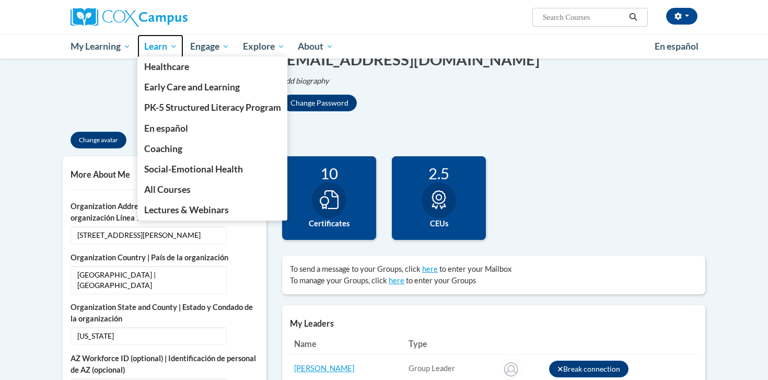
click at [155, 45] on span "Learn" at bounding box center [160, 46] width 33 height 13
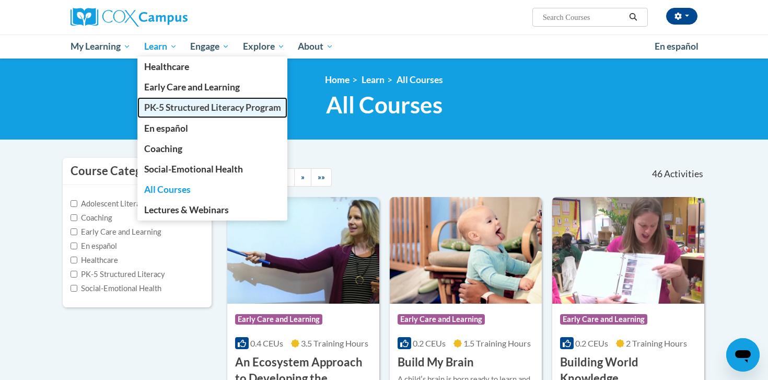
click at [186, 111] on span "PK-5 Structured Literacy Program" at bounding box center [212, 107] width 137 height 11
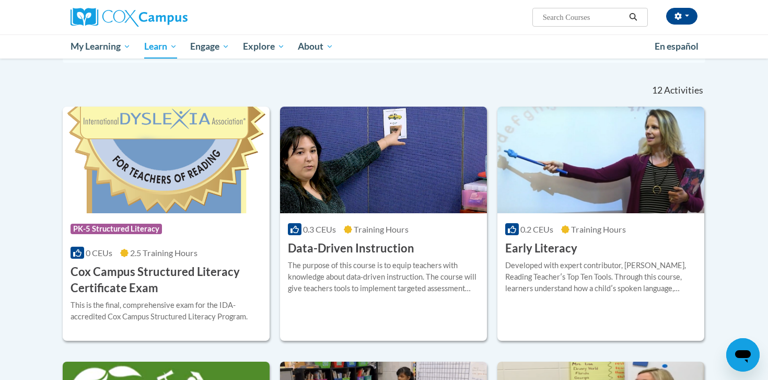
scroll to position [410, 0]
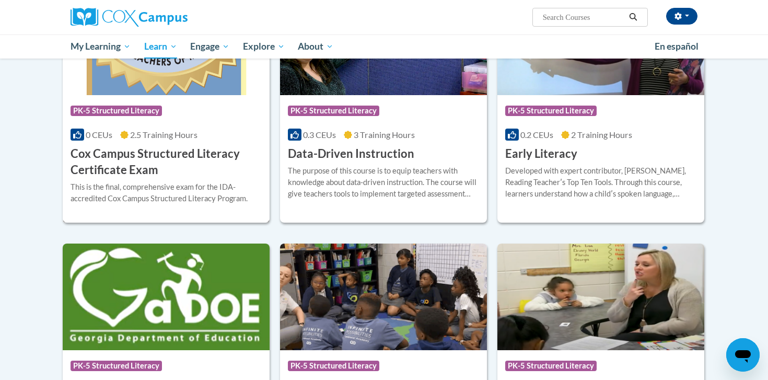
click at [167, 145] on div "Course Category: PK-5 Structured Literacy 0 CEUs 2.5 Training Hours COURSE Cox …" at bounding box center [166, 136] width 207 height 83
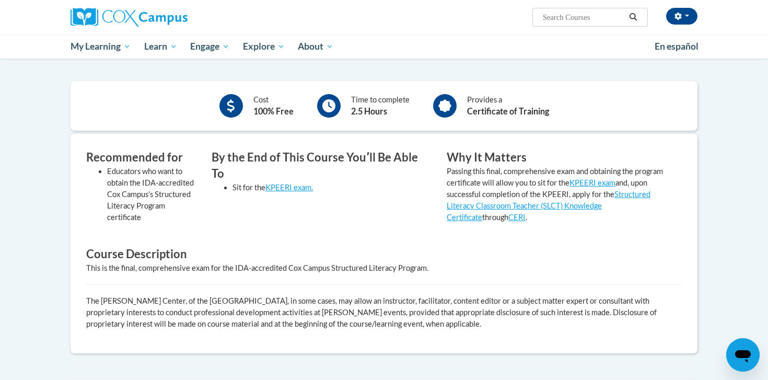
scroll to position [231, 0]
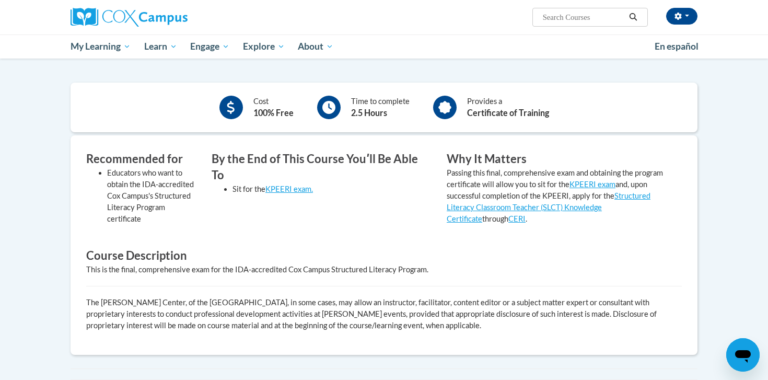
click at [603, 11] on input "Search..." at bounding box center [584, 17] width 84 height 13
click at [602, 14] on input "Search..." at bounding box center [584, 17] width 84 height 13
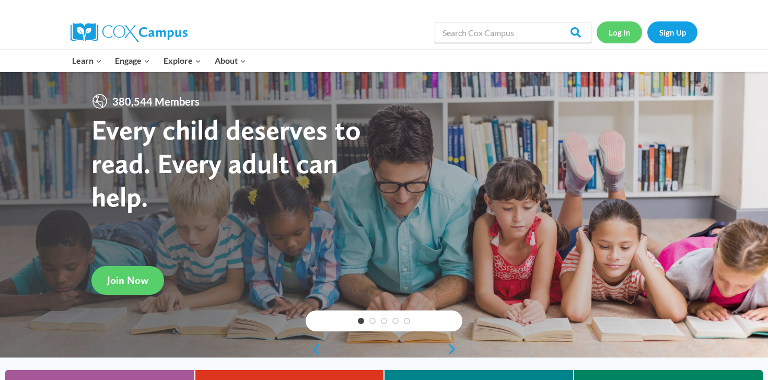
click at [621, 34] on link "Log In" at bounding box center [619, 31] width 45 height 21
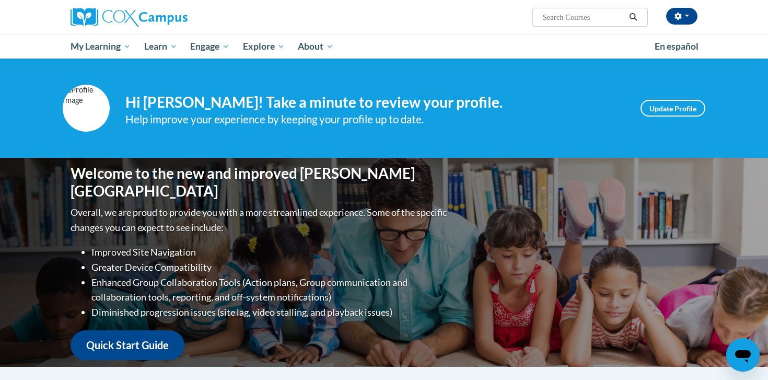
click at [592, 16] on input "Search..." at bounding box center [584, 17] width 84 height 13
click at [565, 13] on input "Search..." at bounding box center [584, 17] width 84 height 13
type input "structured literacy certicate exam"
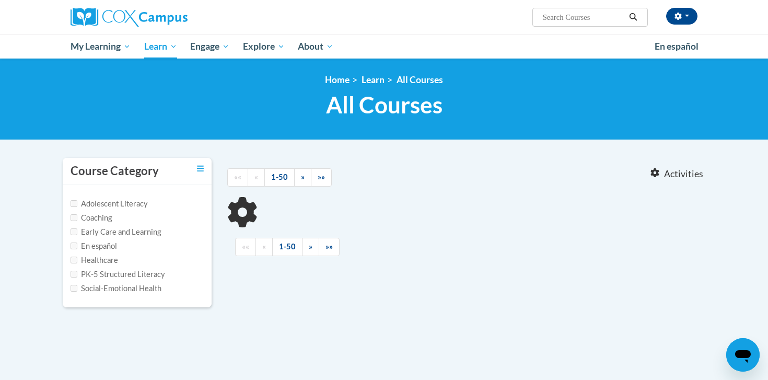
type input "structured literacy certicate exam"
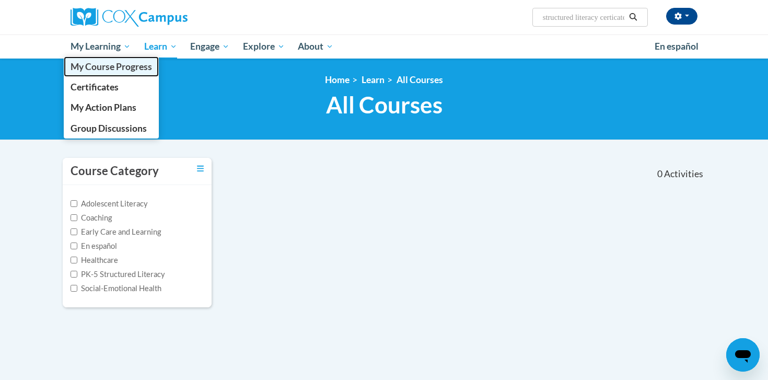
click at [116, 64] on span "My Course Progress" at bounding box center [111, 66] width 81 height 11
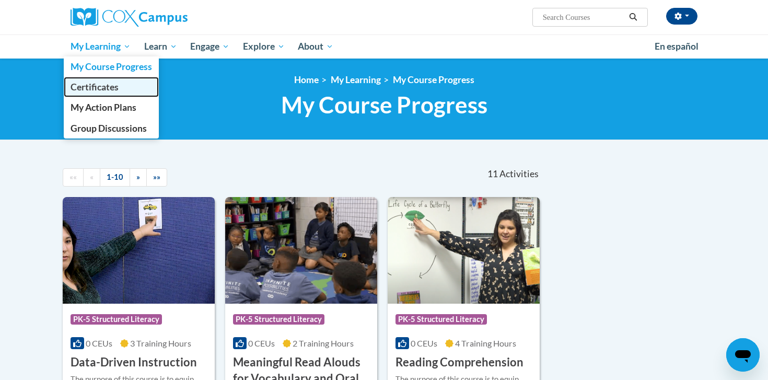
click at [107, 85] on span "Certificates" at bounding box center [95, 86] width 48 height 11
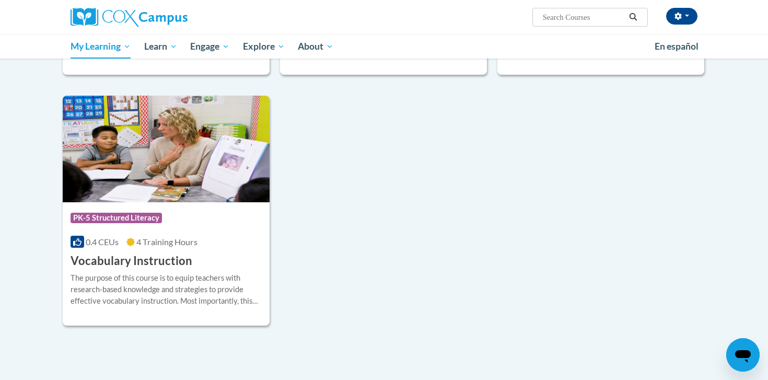
scroll to position [957, 0]
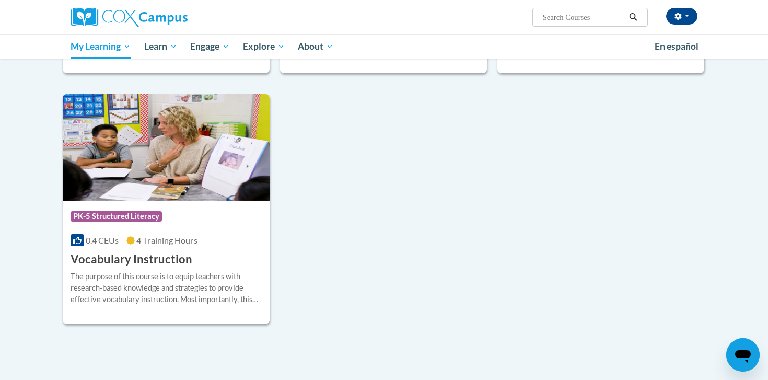
click at [563, 16] on input "Search..." at bounding box center [584, 17] width 84 height 13
type input "structured literacy certicate exam"
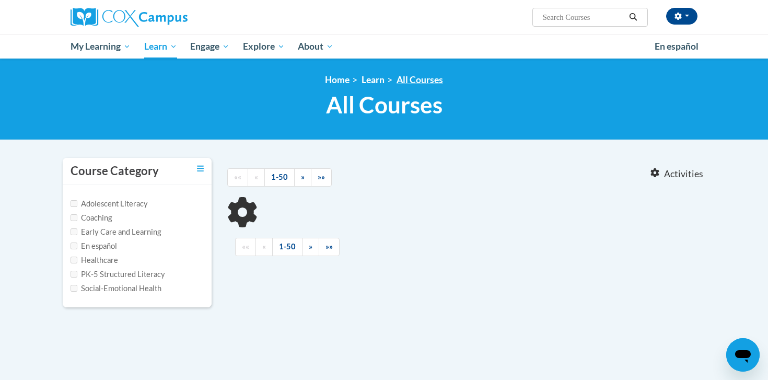
type input "structured literacy certicate exam"
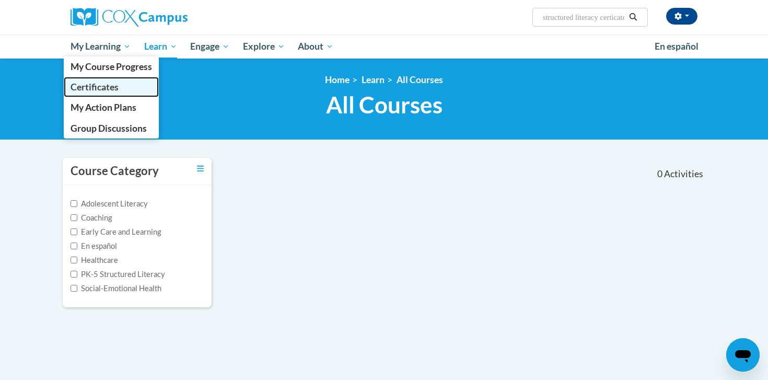
click at [111, 91] on span "Certificates" at bounding box center [95, 86] width 48 height 11
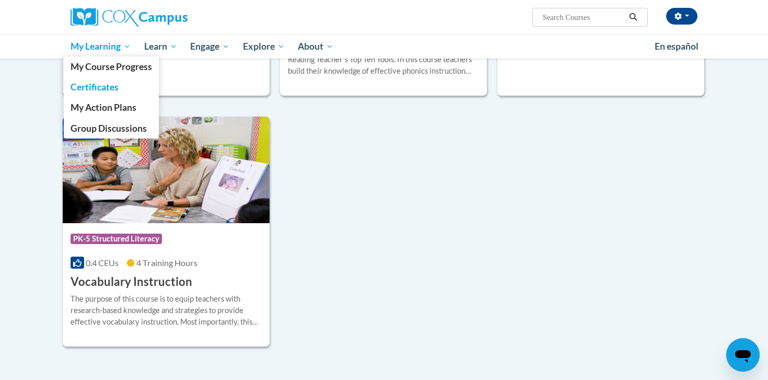
scroll to position [936, 0]
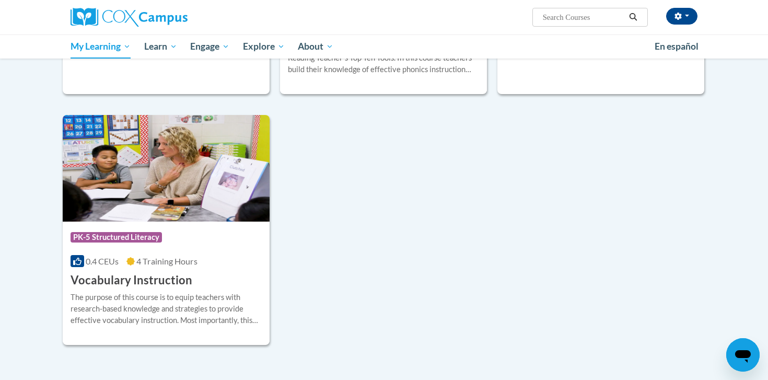
click at [545, 11] on input "Search..." at bounding box center [584, 17] width 84 height 13
type input "structured"
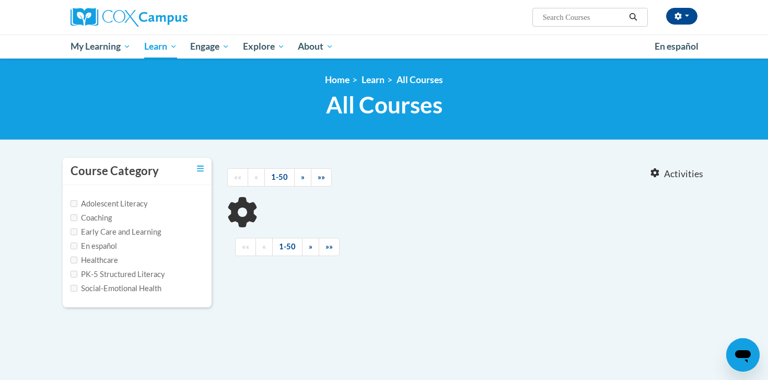
type input "structured"
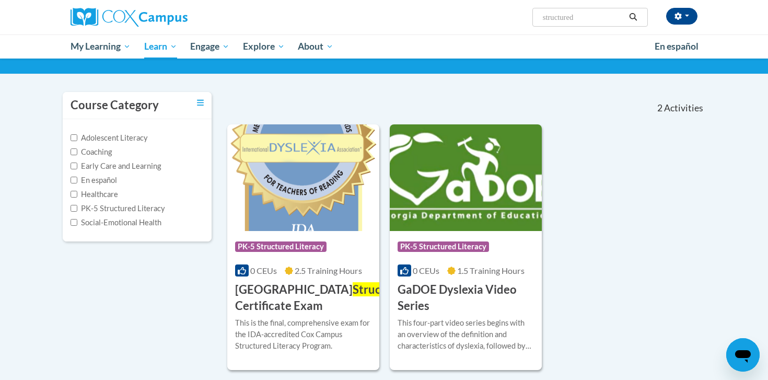
scroll to position [69, 0]
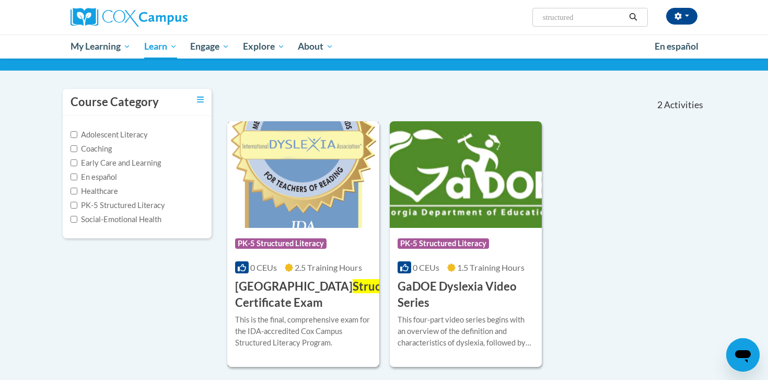
click at [287, 200] on img at bounding box center [303, 174] width 152 height 107
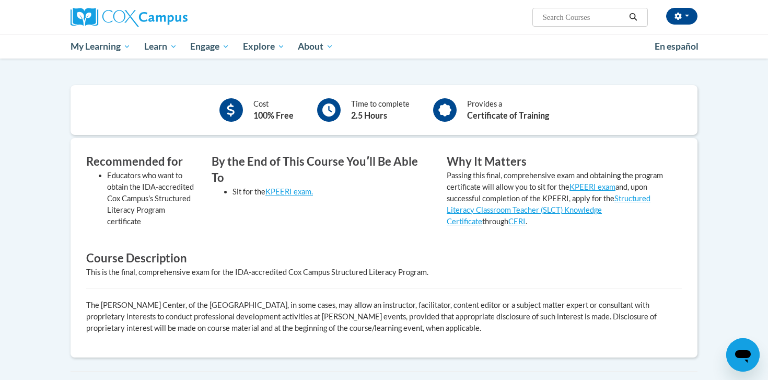
scroll to position [209, 0]
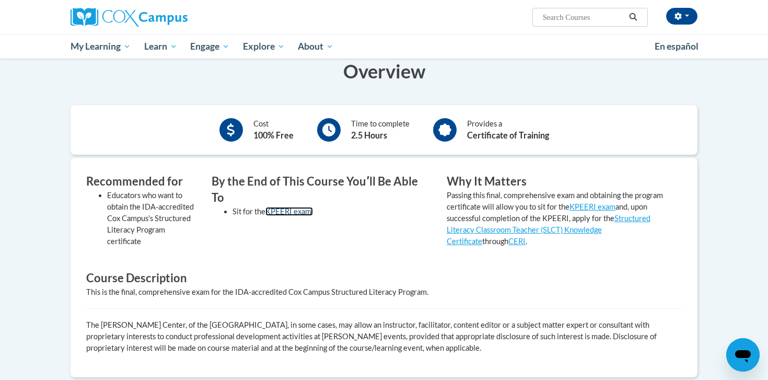
click at [303, 207] on link "KPEERI exam." at bounding box center [289, 211] width 48 height 9
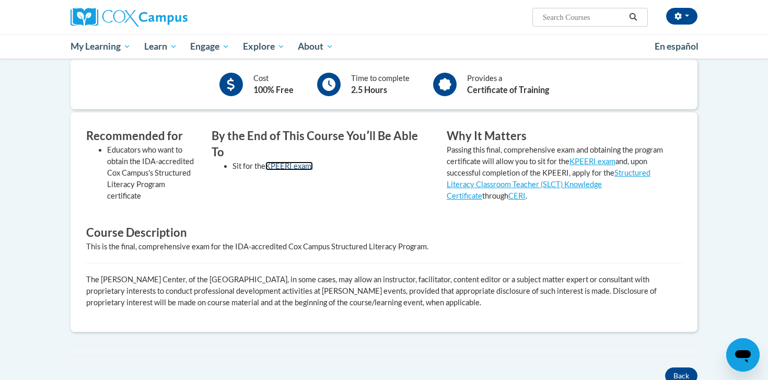
scroll to position [229, 0]
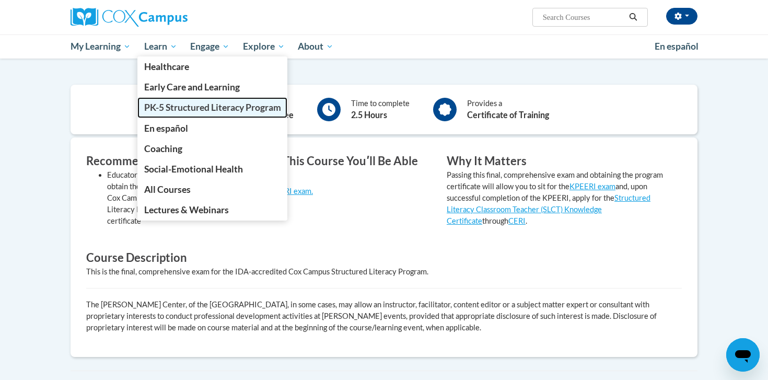
click at [194, 108] on span "PK-5 Structured Literacy Program" at bounding box center [212, 107] width 137 height 11
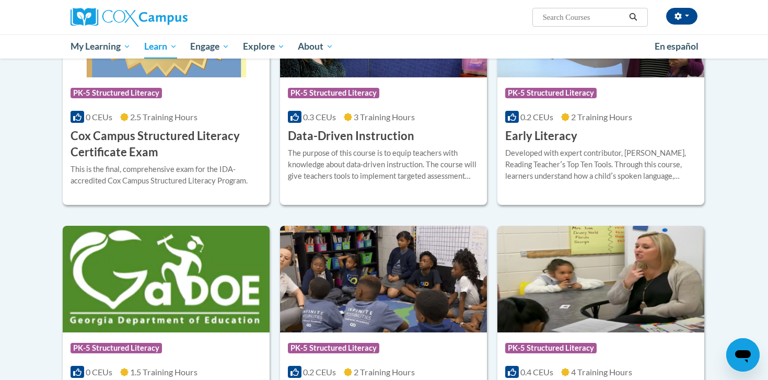
scroll to position [420, 0]
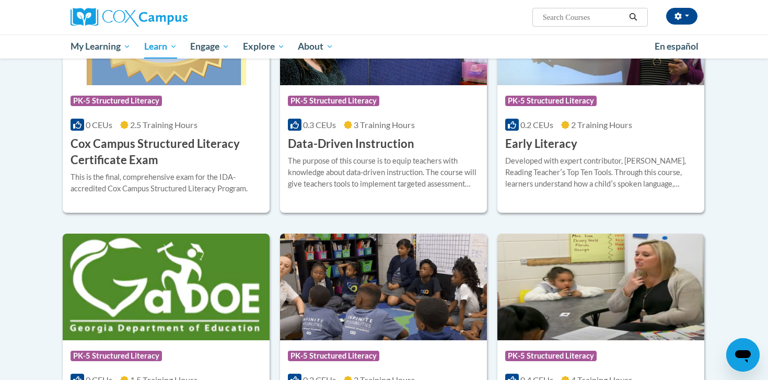
click at [205, 143] on h3 "Cox Campus Structured Literacy Certificate Exam" at bounding box center [166, 152] width 191 height 32
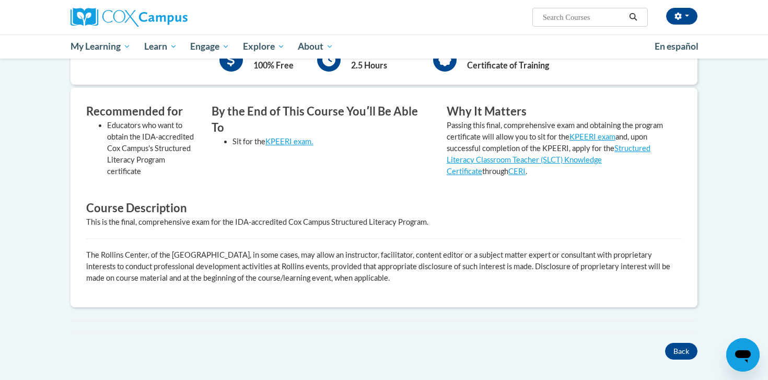
scroll to position [186, 0]
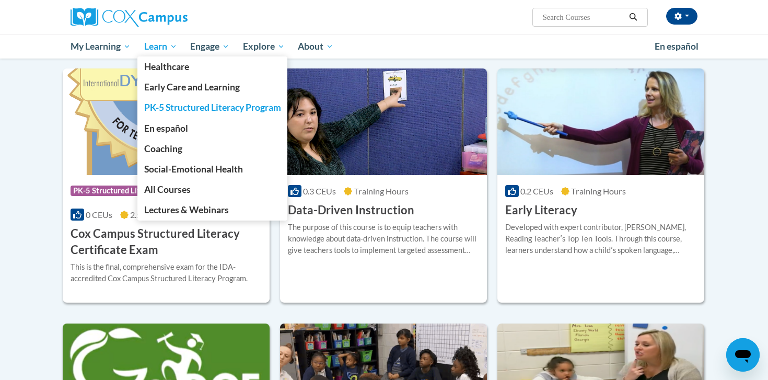
scroll to position [299, 0]
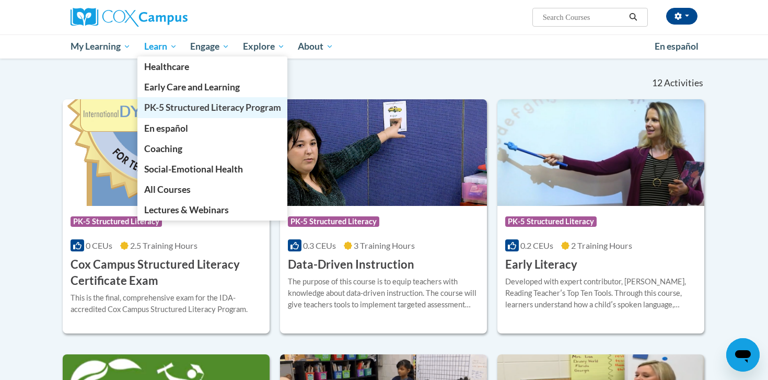
click at [190, 105] on span "PK-5 Structured Literacy Program" at bounding box center [212, 107] width 137 height 11
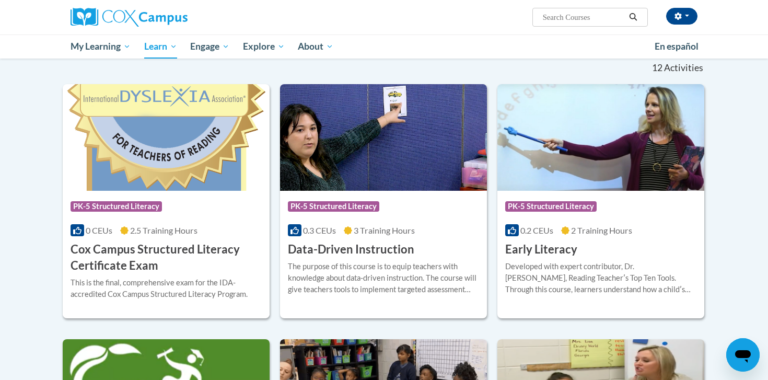
scroll to position [327, 0]
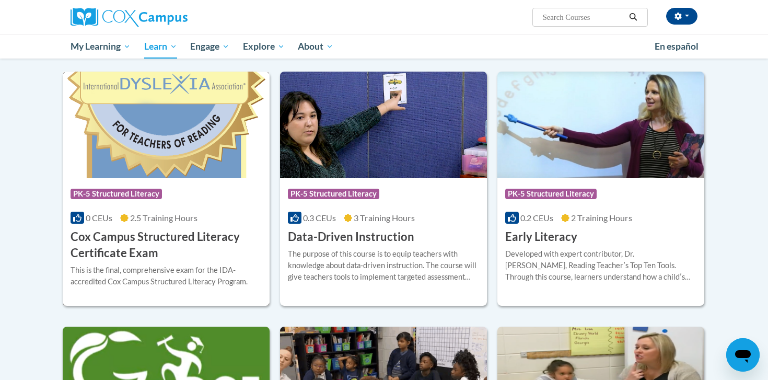
click at [184, 236] on h3 "Cox Campus Structured Literacy Certificate Exam" at bounding box center [166, 245] width 191 height 32
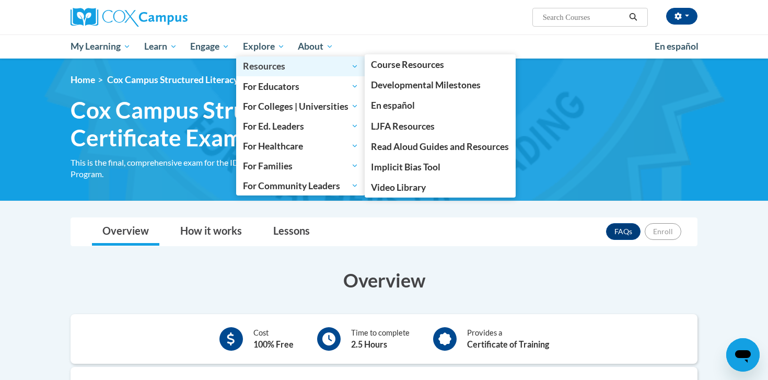
click at [271, 74] on link "Resources" at bounding box center [300, 66] width 129 height 20
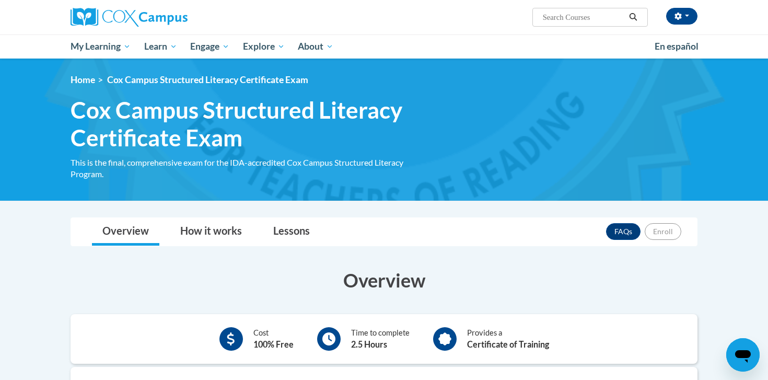
click at [217, 74] on span "Cox Campus Structured Literacy Certificate Exam" at bounding box center [207, 79] width 201 height 11
click at [203, 145] on span "Cox Campus Structured Literacy Certificate Exam" at bounding box center [251, 123] width 360 height 55
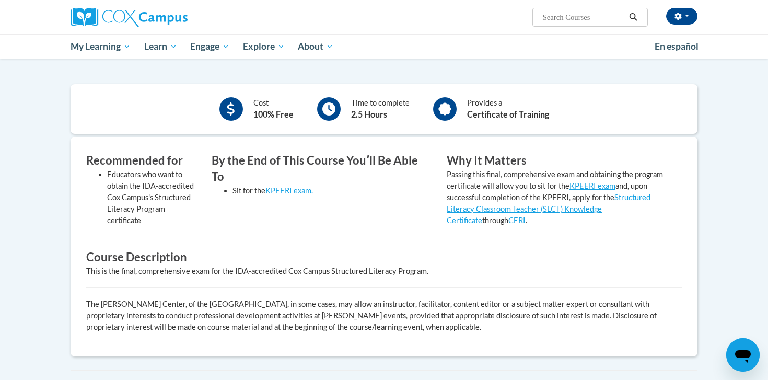
scroll to position [231, 0]
